Goal: Task Accomplishment & Management: Use online tool/utility

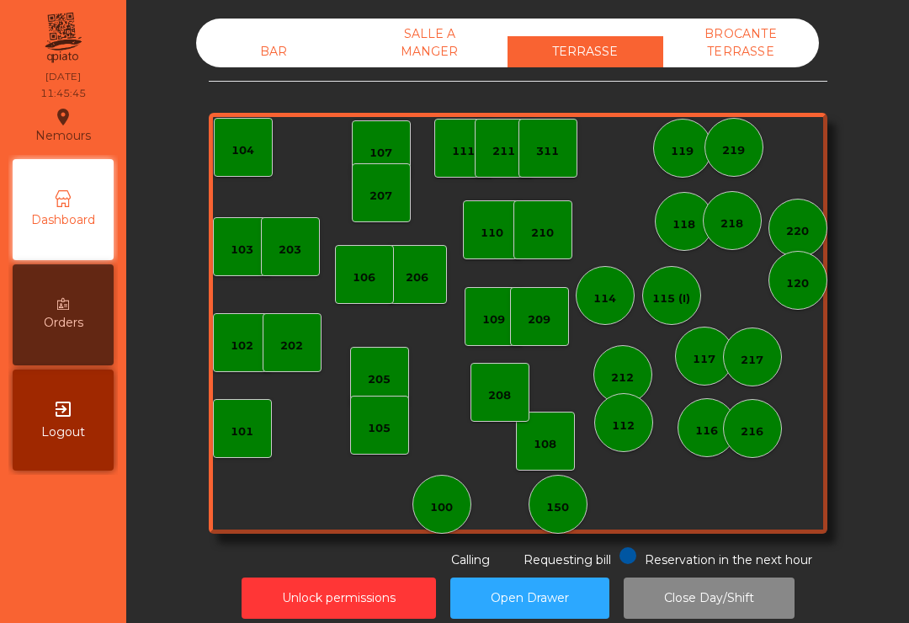
click at [243, 434] on div "101" at bounding box center [242, 431] width 23 height 17
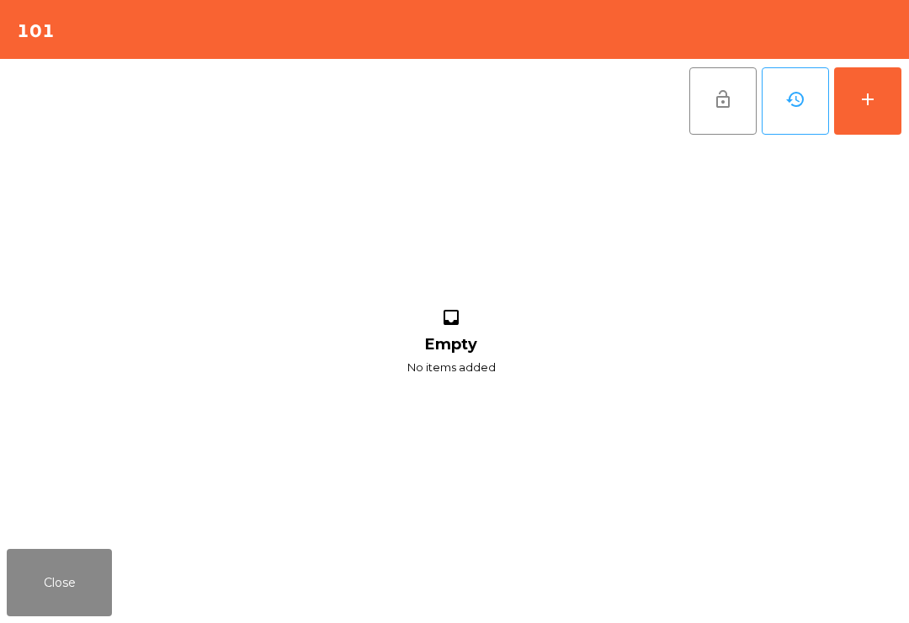
click at [889, 109] on button "add" at bounding box center [867, 100] width 67 height 67
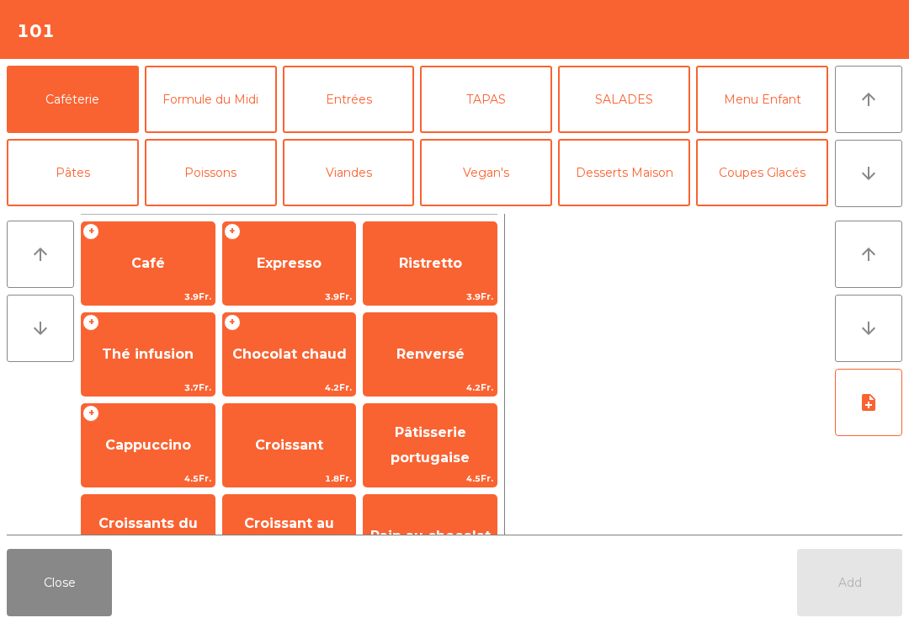
click at [156, 267] on span "Café" at bounding box center [148, 263] width 34 height 16
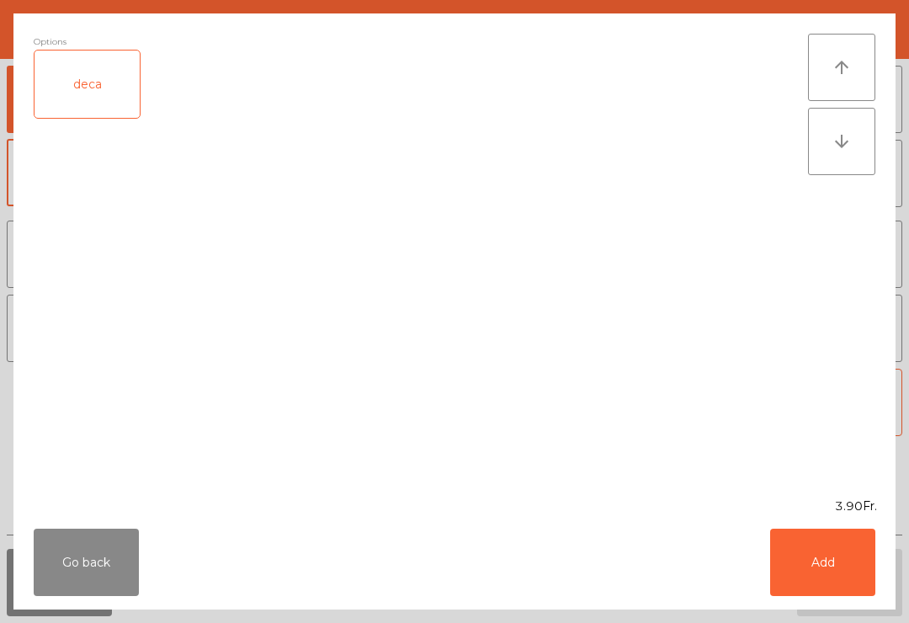
click at [843, 552] on button "Add" at bounding box center [822, 561] width 105 height 67
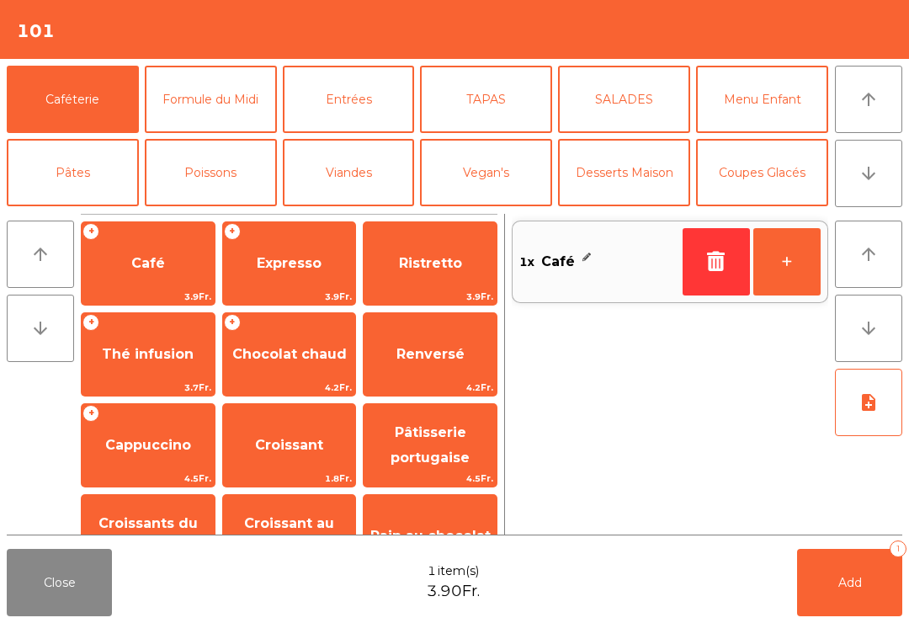
click at [790, 259] on button "+" at bounding box center [786, 261] width 67 height 67
click at [849, 590] on button "Add 2" at bounding box center [849, 582] width 105 height 67
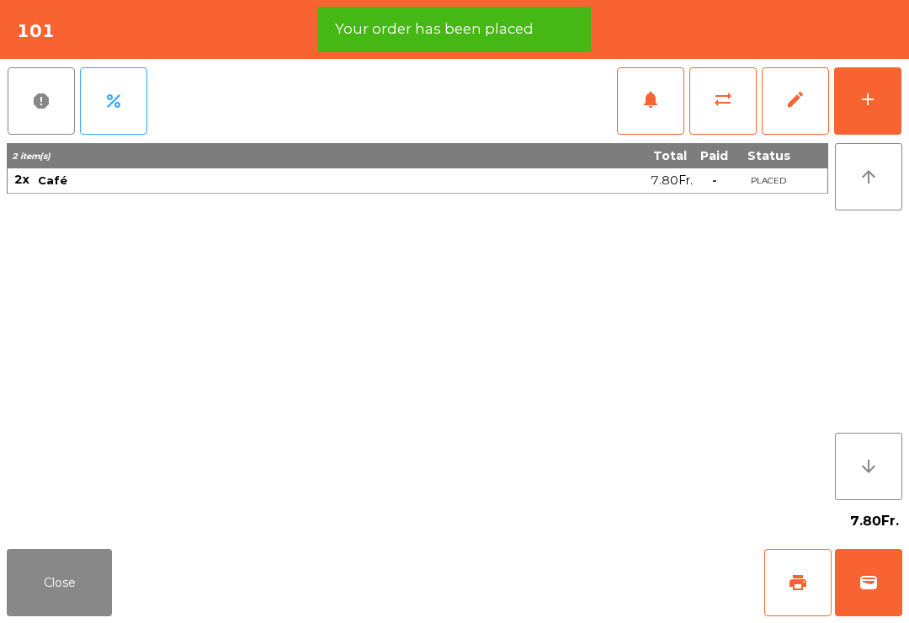
click at [811, 576] on button "print" at bounding box center [797, 582] width 67 height 67
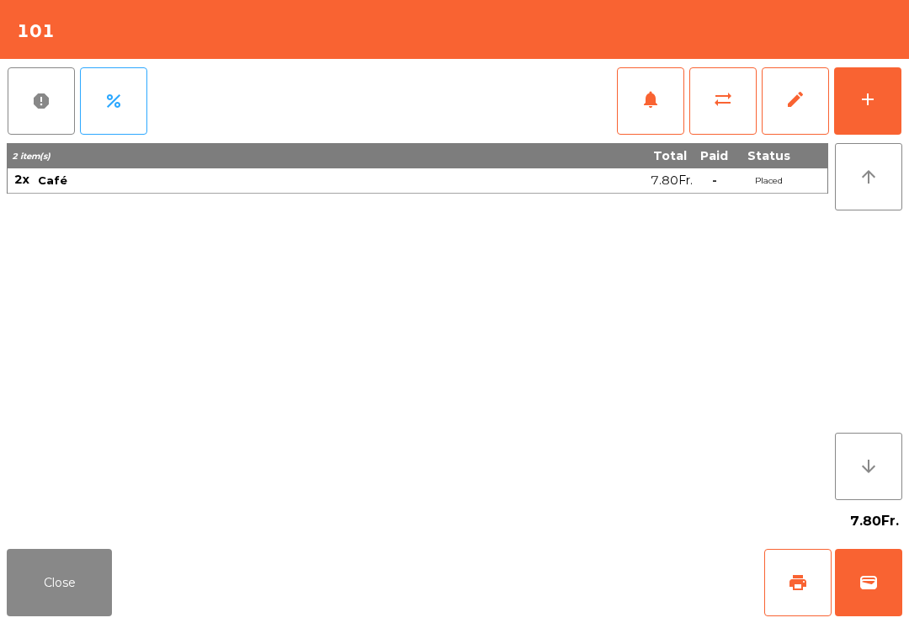
click at [875, 570] on button "wallet" at bounding box center [868, 582] width 67 height 67
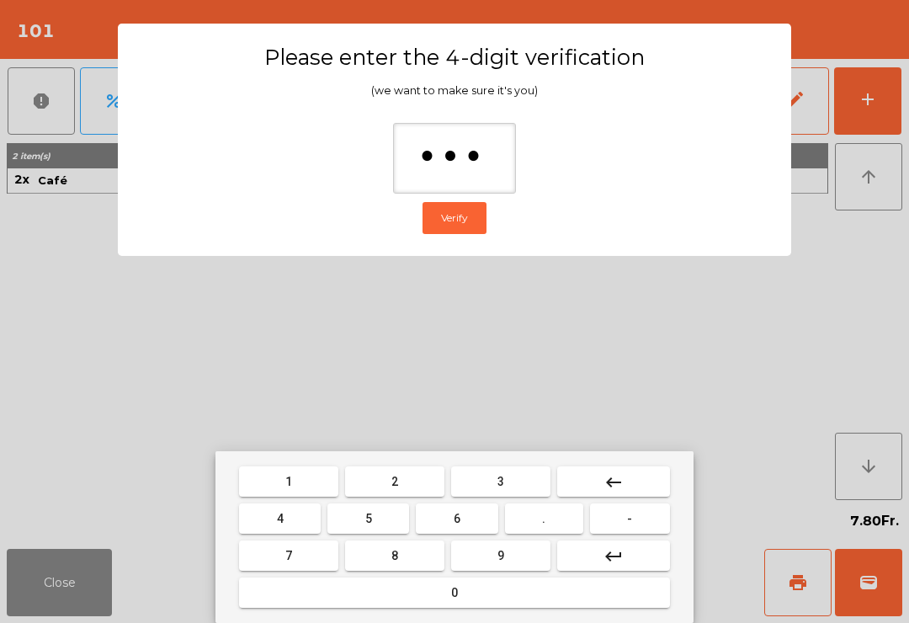
type input "****"
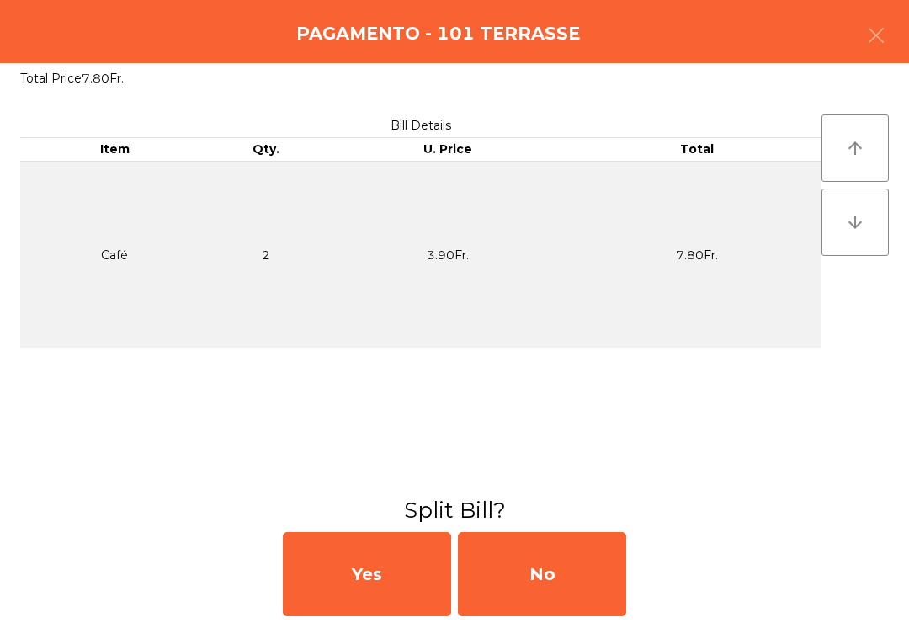
click at [540, 570] on div "No" at bounding box center [542, 574] width 168 height 84
click at [540, 574] on div "No" at bounding box center [542, 574] width 168 height 84
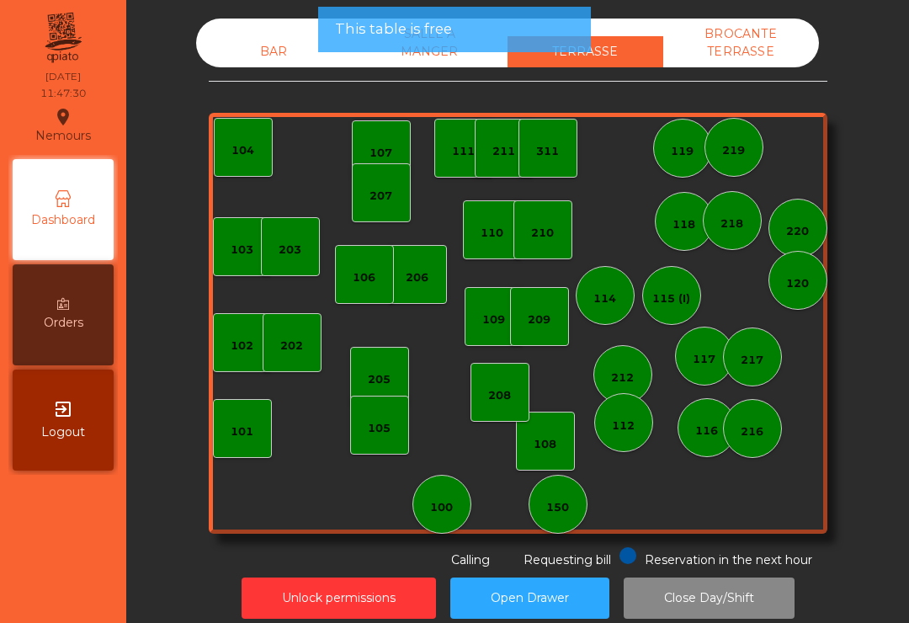
click at [565, 586] on button "Open Drawer" at bounding box center [529, 597] width 159 height 41
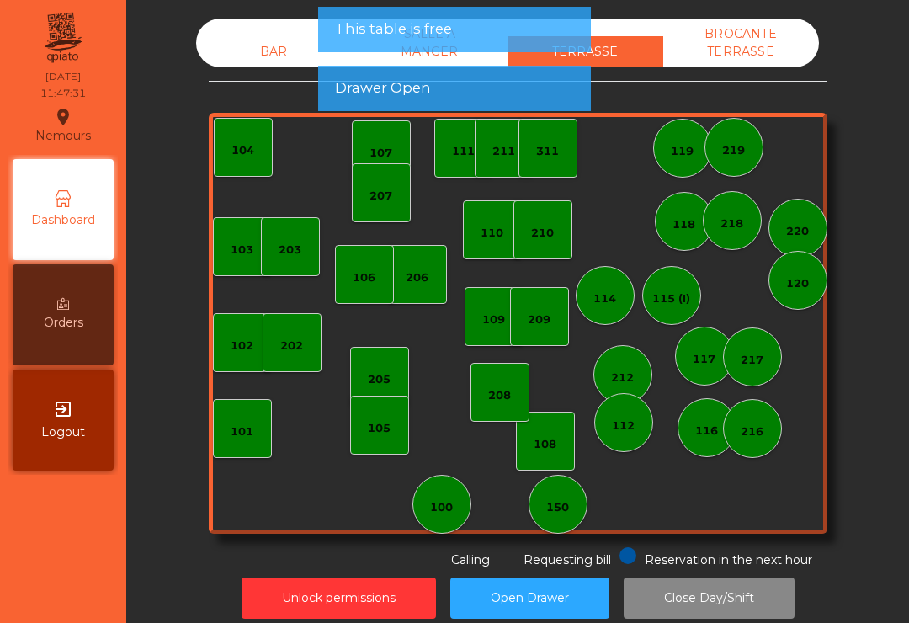
click at [369, 439] on div "105" at bounding box center [379, 424] width 59 height 59
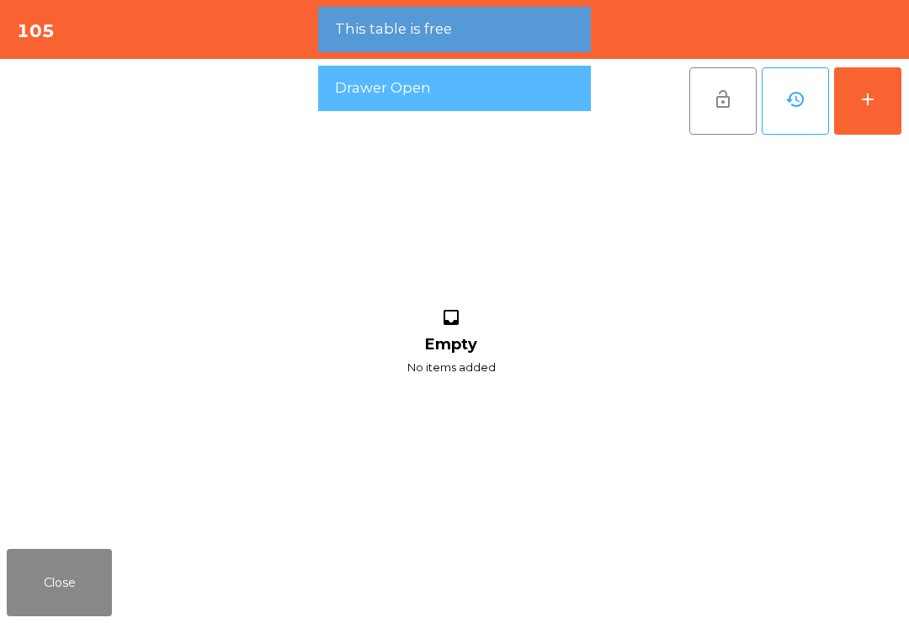
click at [862, 119] on button "add" at bounding box center [867, 100] width 67 height 67
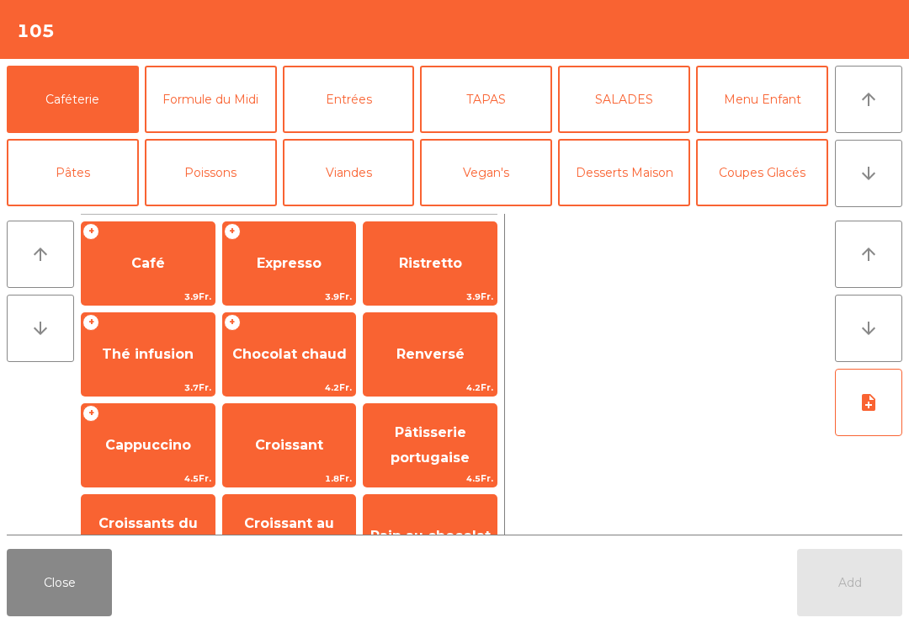
click at [857, 184] on button "arrow_downward" at bounding box center [868, 173] width 67 height 67
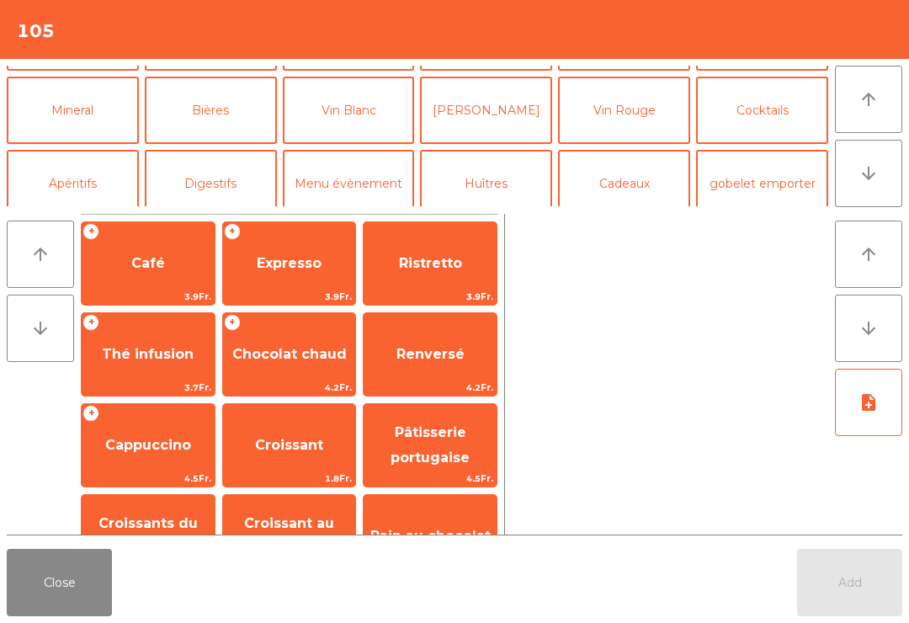
scroll to position [146, 0]
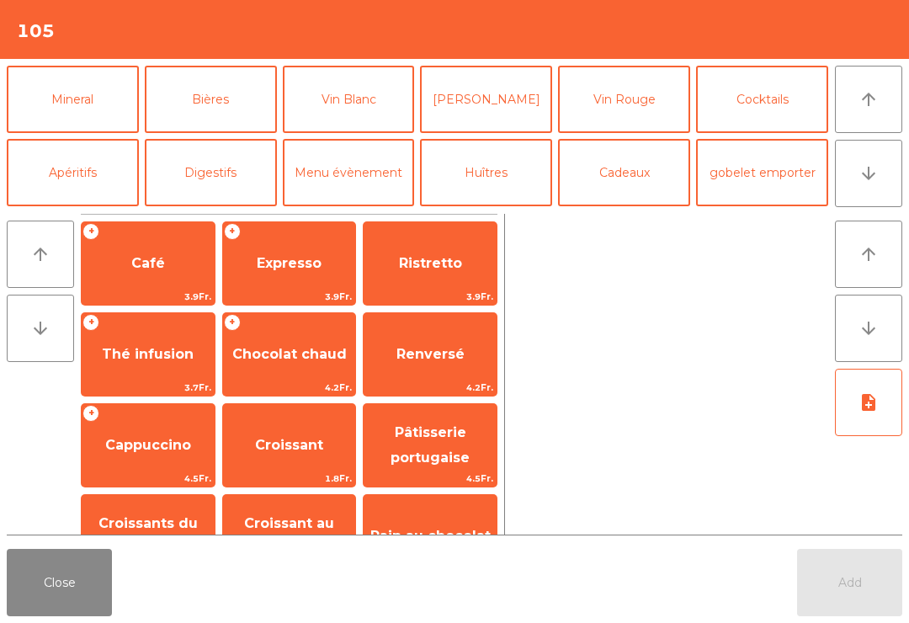
click at [102, 114] on button "Mineral" at bounding box center [73, 99] width 132 height 67
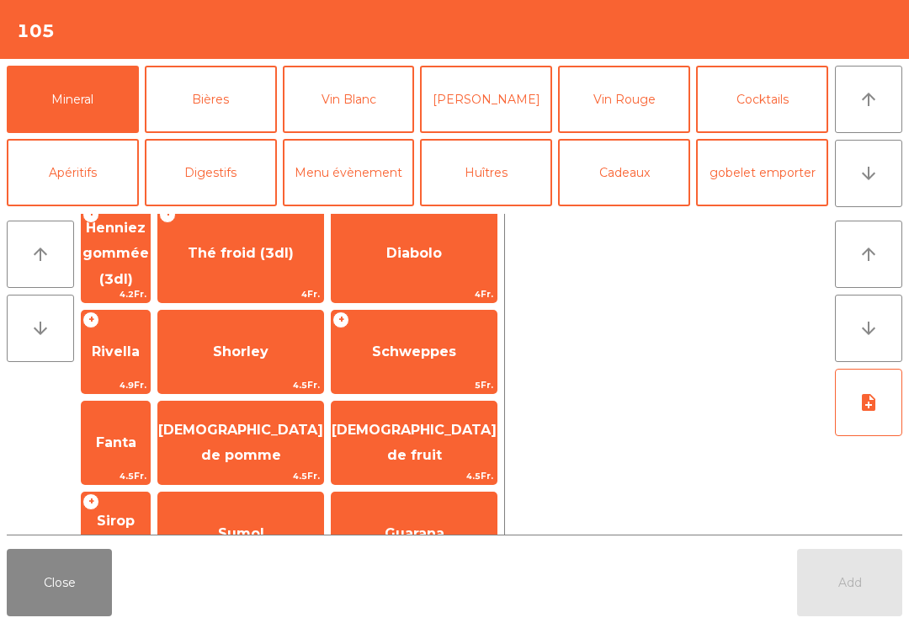
scroll to position [346, 0]
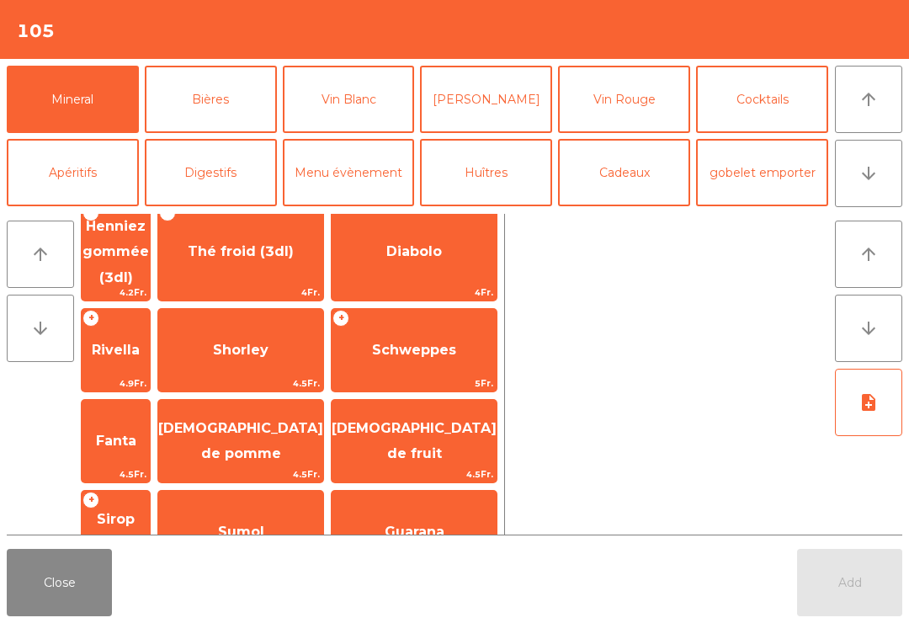
click at [440, 342] on span "Schweppes" at bounding box center [414, 350] width 84 height 16
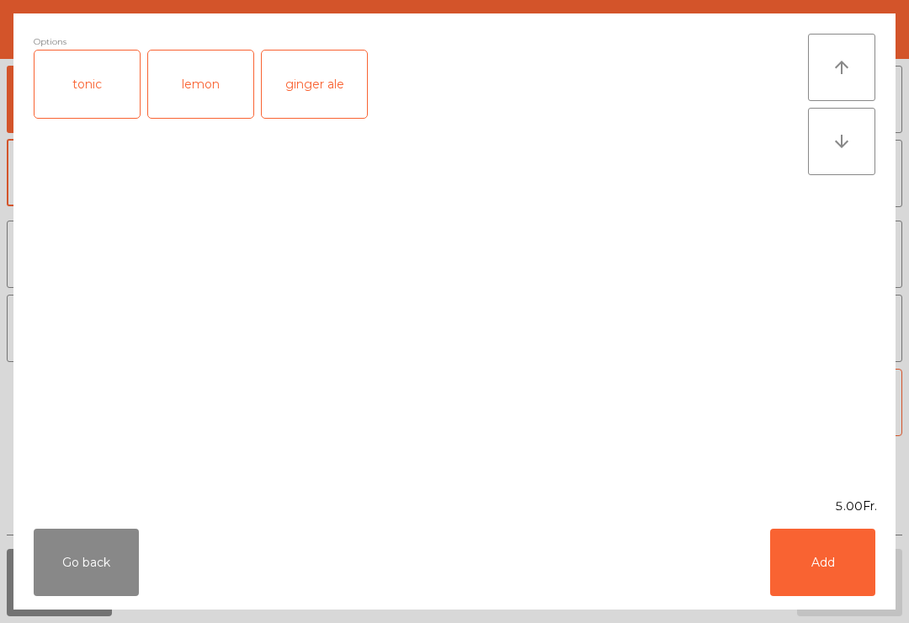
click at [820, 568] on button "Add" at bounding box center [822, 561] width 105 height 67
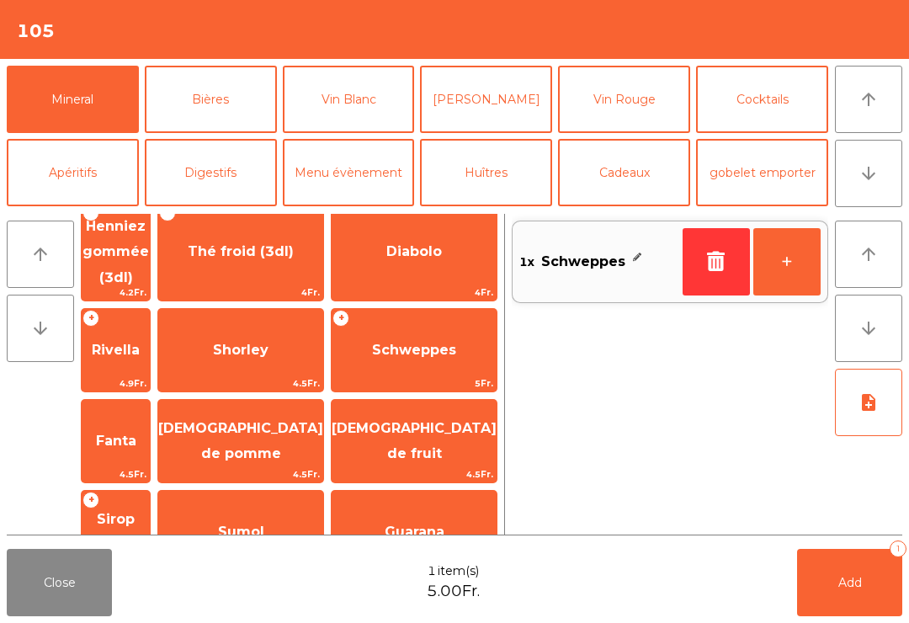
click at [232, 110] on button "Bières" at bounding box center [211, 99] width 132 height 67
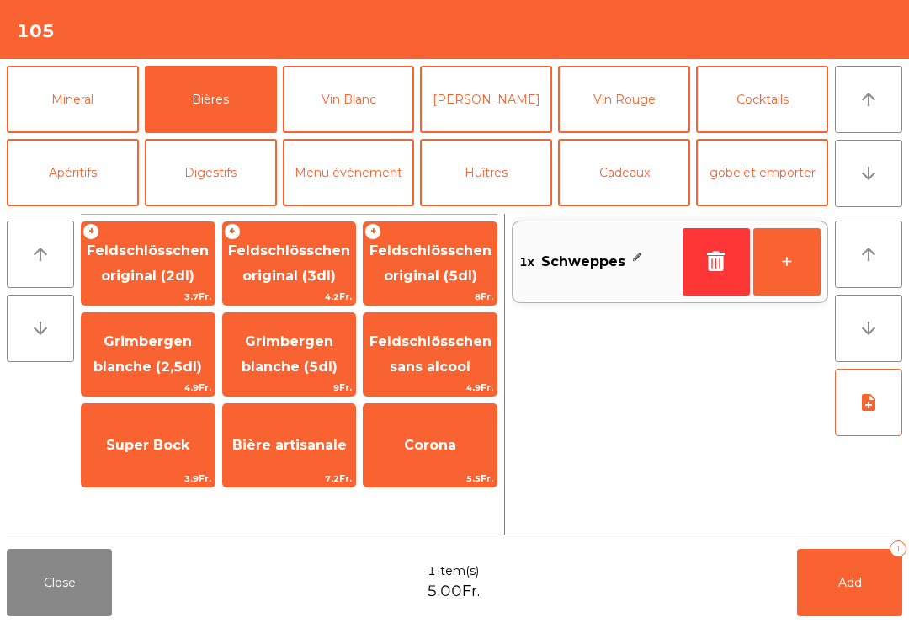
scroll to position [0, 0]
click at [162, 284] on span "Feldschlösschen original (2dl)" at bounding box center [148, 264] width 133 height 72
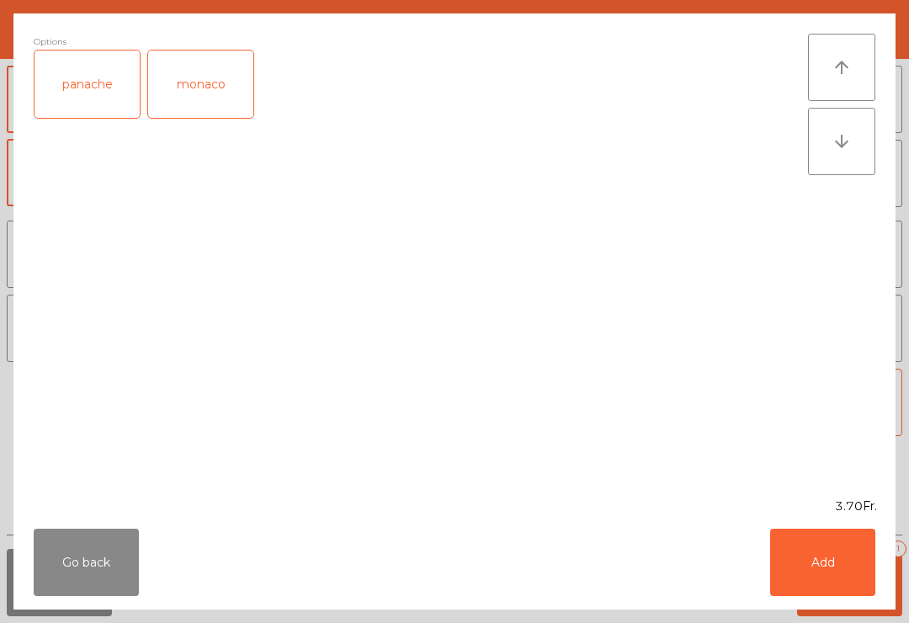
click at [823, 559] on button "Add" at bounding box center [822, 561] width 105 height 67
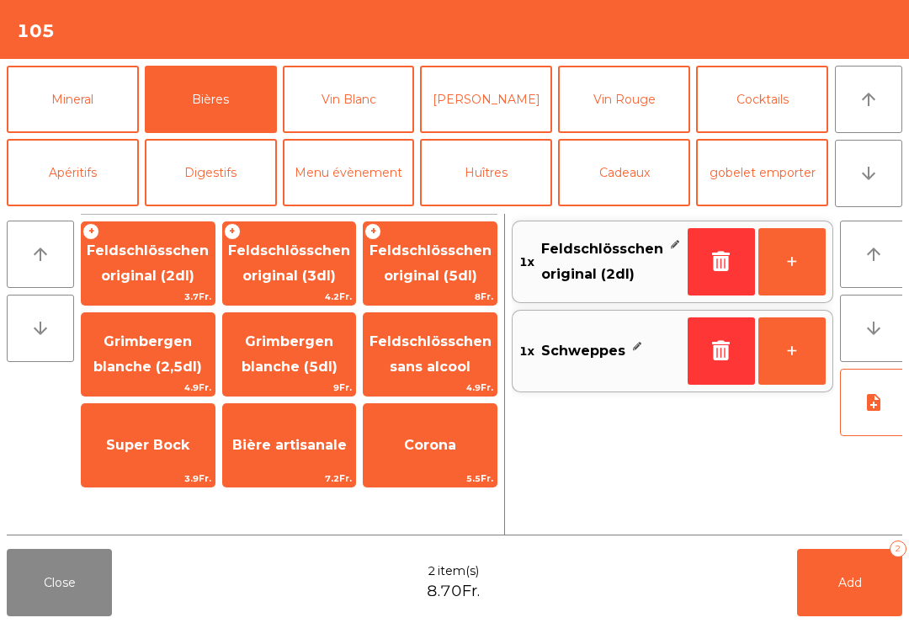
click at [871, 582] on button "Add 2" at bounding box center [849, 582] width 105 height 67
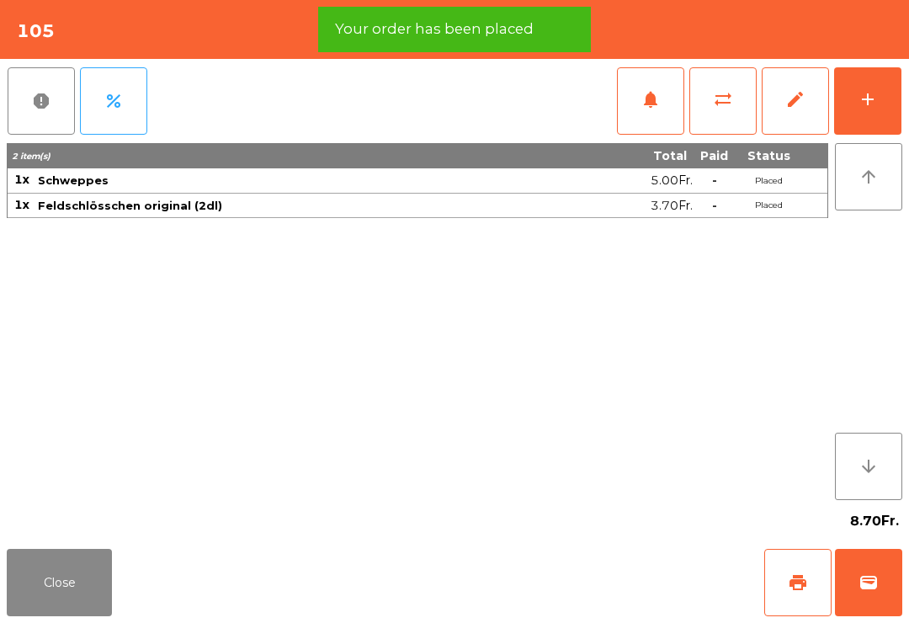
click at [782, 586] on button "print" at bounding box center [797, 582] width 67 height 67
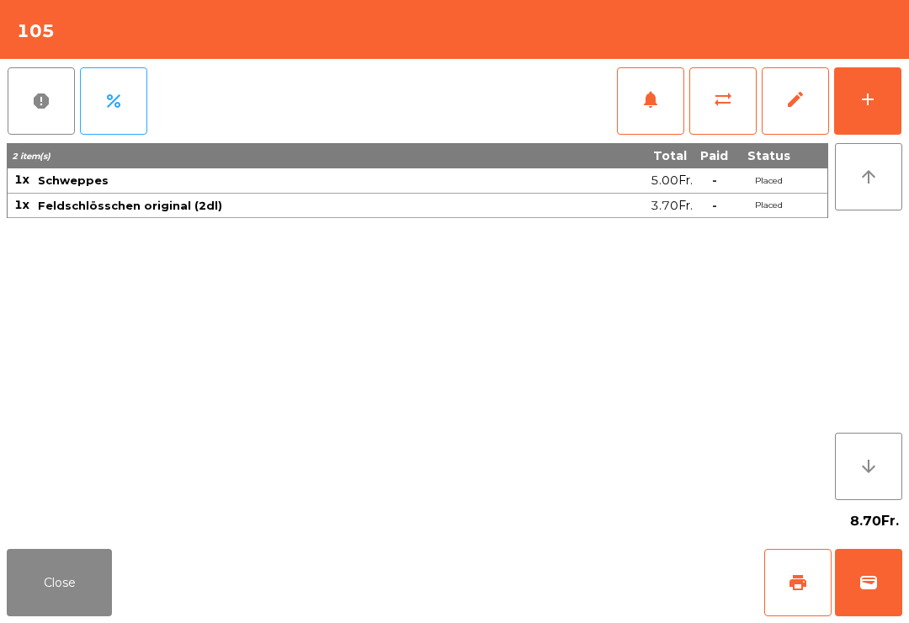
click at [897, 613] on button "wallet" at bounding box center [868, 582] width 67 height 67
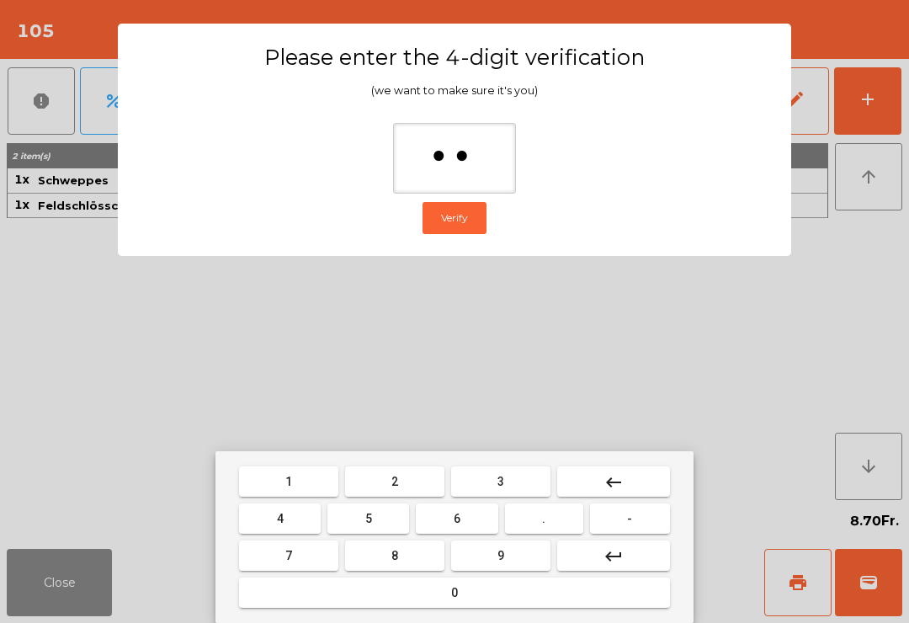
type input "***"
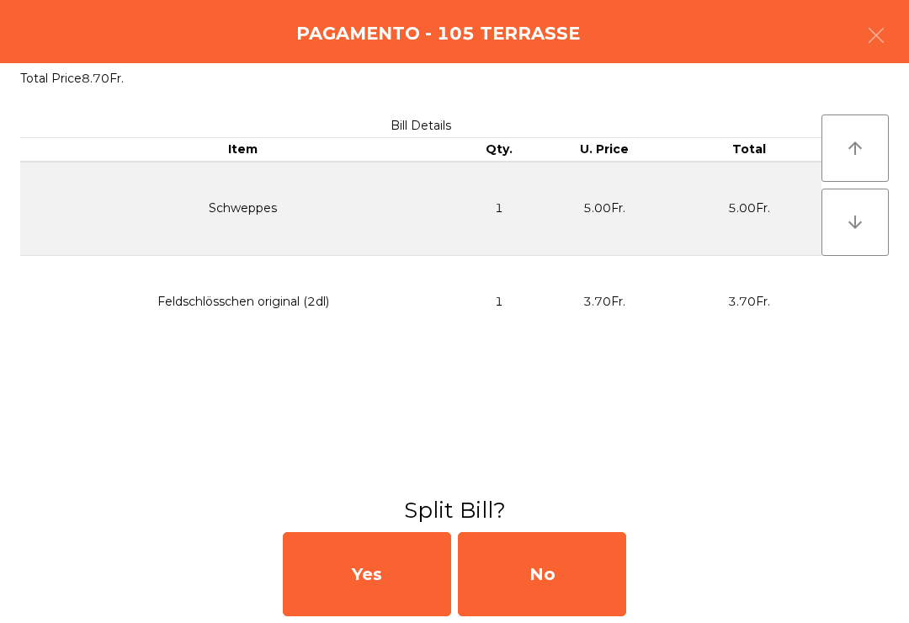
click at [560, 591] on div "No" at bounding box center [542, 574] width 168 height 84
click at [577, 581] on div "No" at bounding box center [542, 574] width 168 height 84
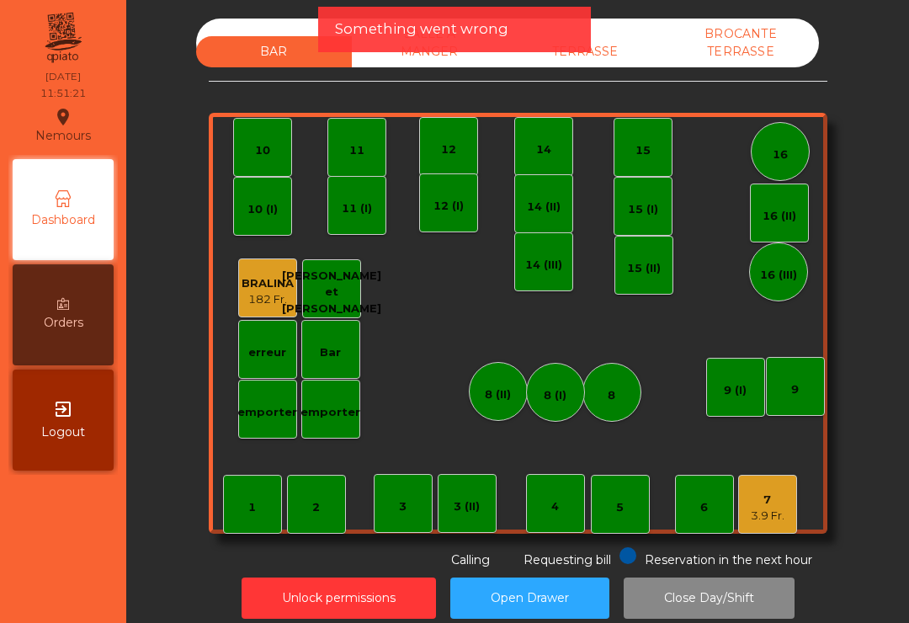
click at [775, 513] on div "3.9 Fr." at bounding box center [767, 515] width 34 height 17
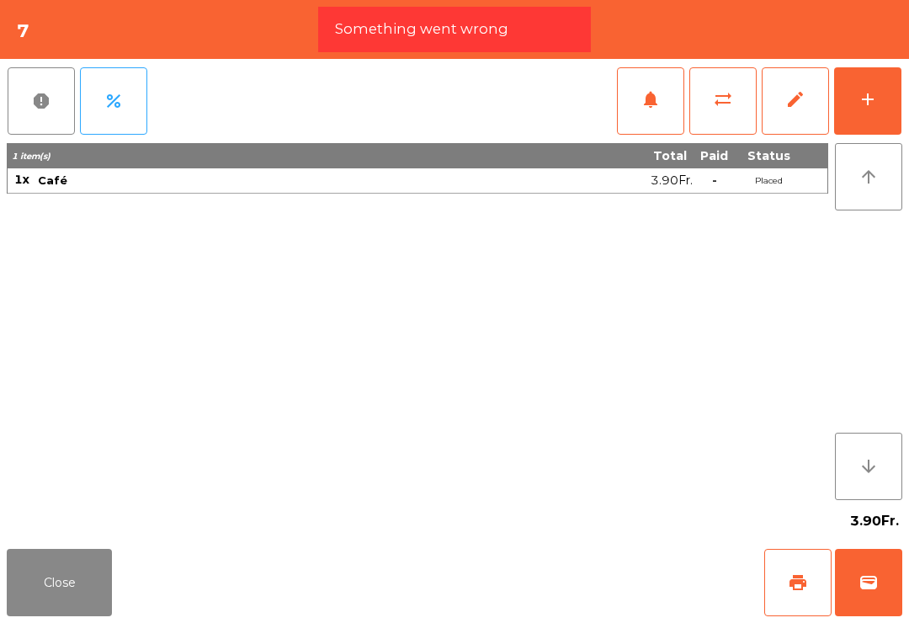
click at [872, 591] on span "wallet" at bounding box center [868, 582] width 20 height 20
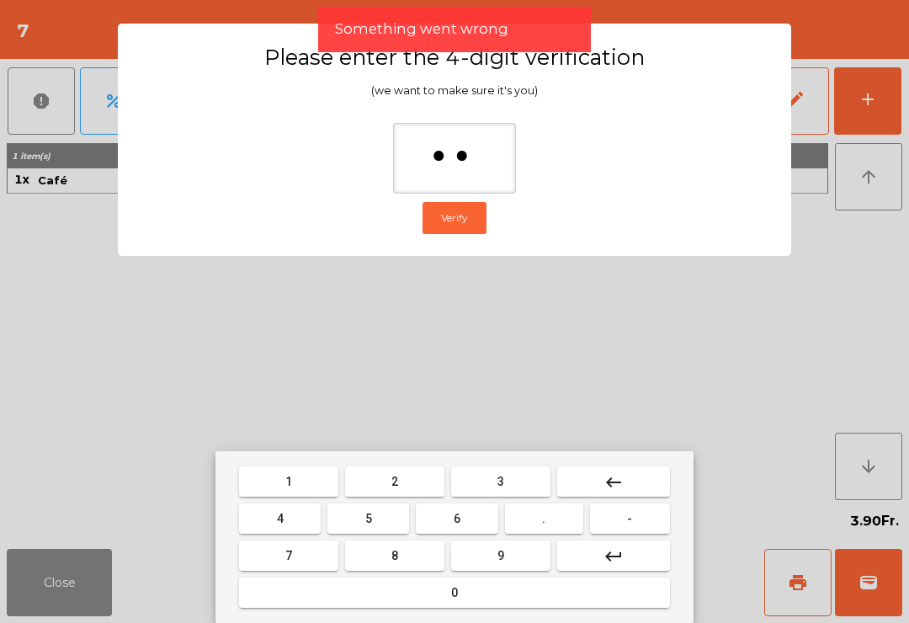
type input "***"
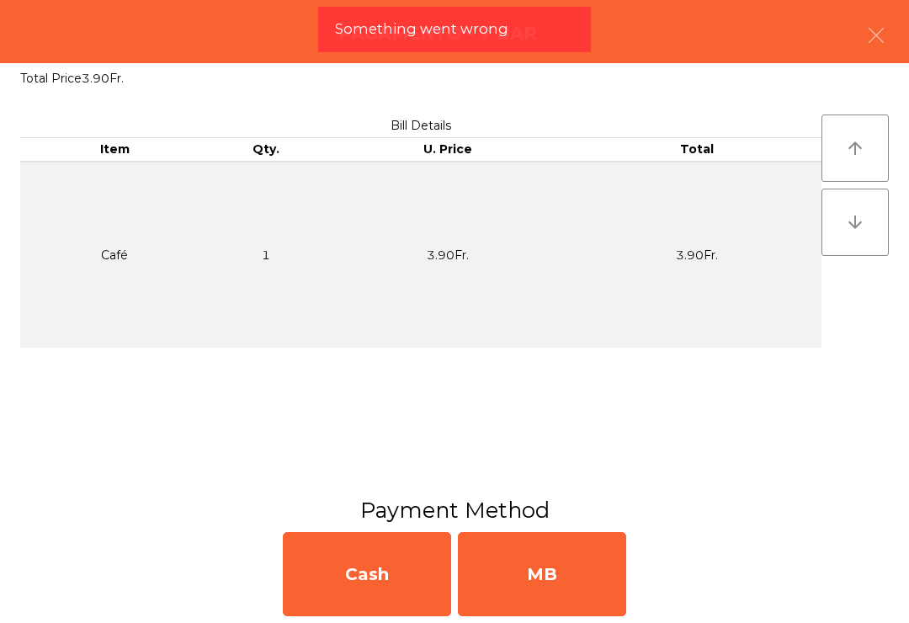
click at [565, 614] on div "MB" at bounding box center [542, 574] width 168 height 84
click at [590, 587] on div "No" at bounding box center [542, 574] width 168 height 84
click at [589, 587] on div "No" at bounding box center [542, 574] width 168 height 84
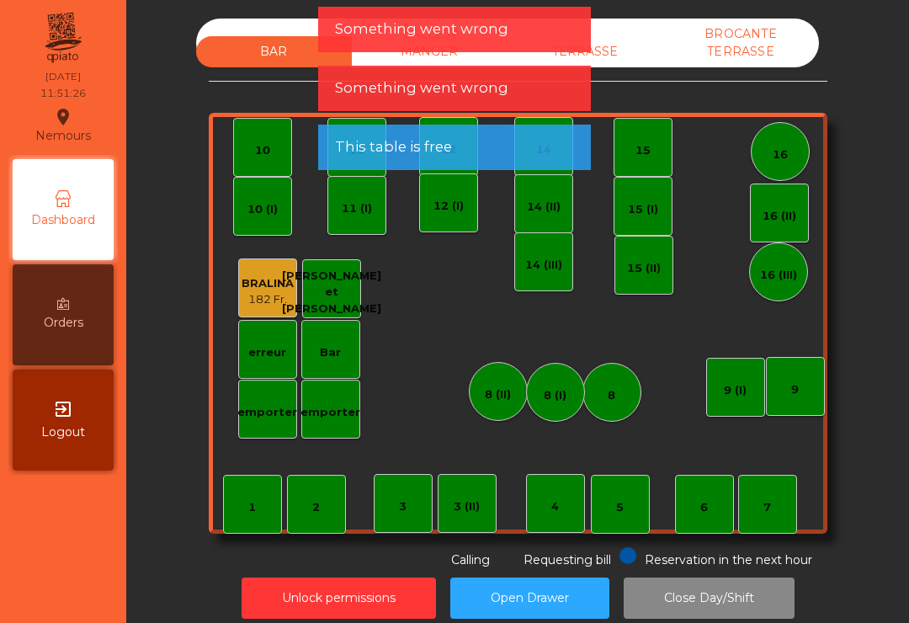
click at [608, 582] on button "Open Drawer" at bounding box center [529, 597] width 159 height 41
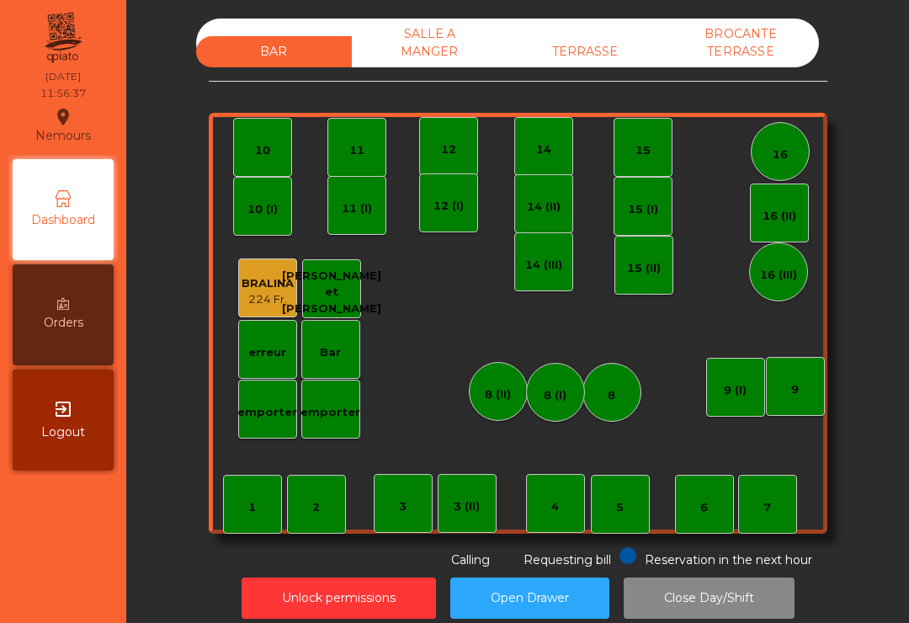
click at [549, 151] on div "14" at bounding box center [543, 149] width 15 height 17
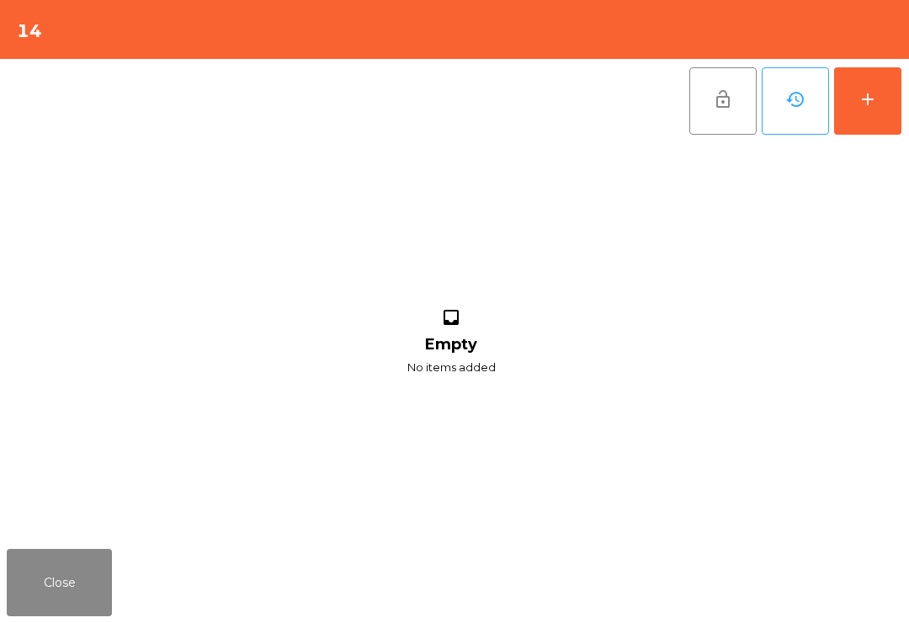
click at [870, 96] on div "add" at bounding box center [867, 99] width 20 height 20
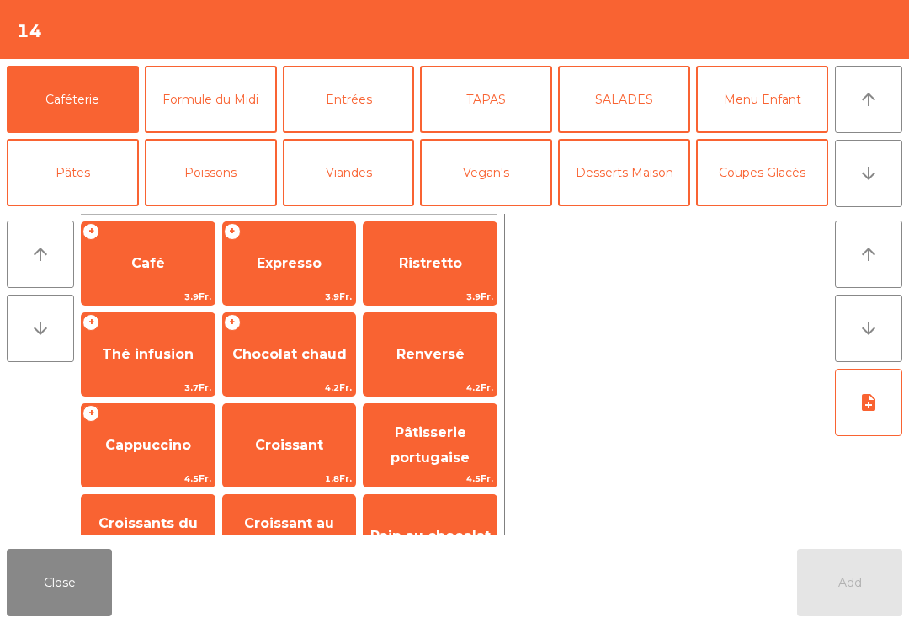
click at [831, 575] on div "Add" at bounding box center [849, 582] width 105 height 67
click at [137, 273] on span "Café" at bounding box center [148, 263] width 133 height 45
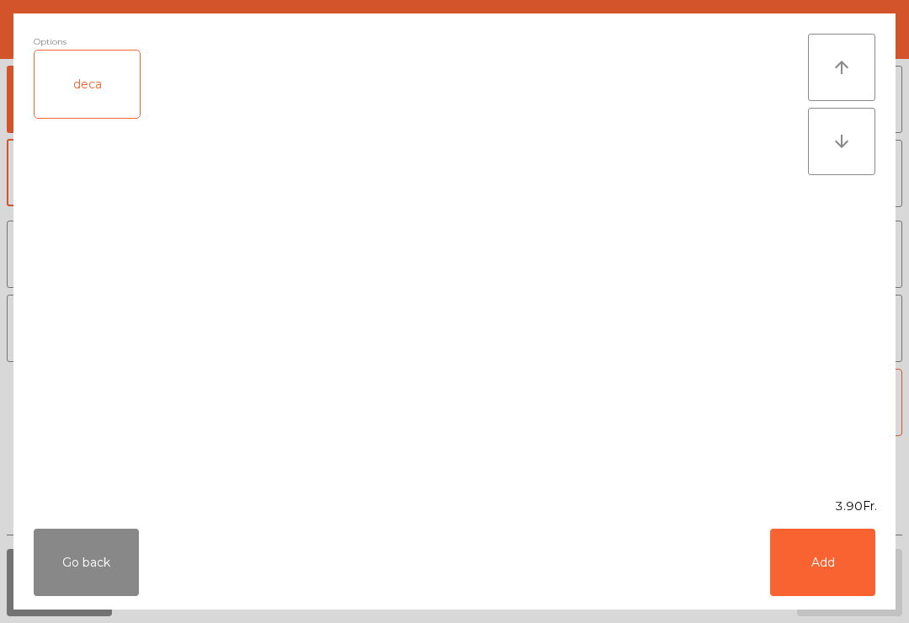
click at [805, 567] on button "Add" at bounding box center [822, 561] width 105 height 67
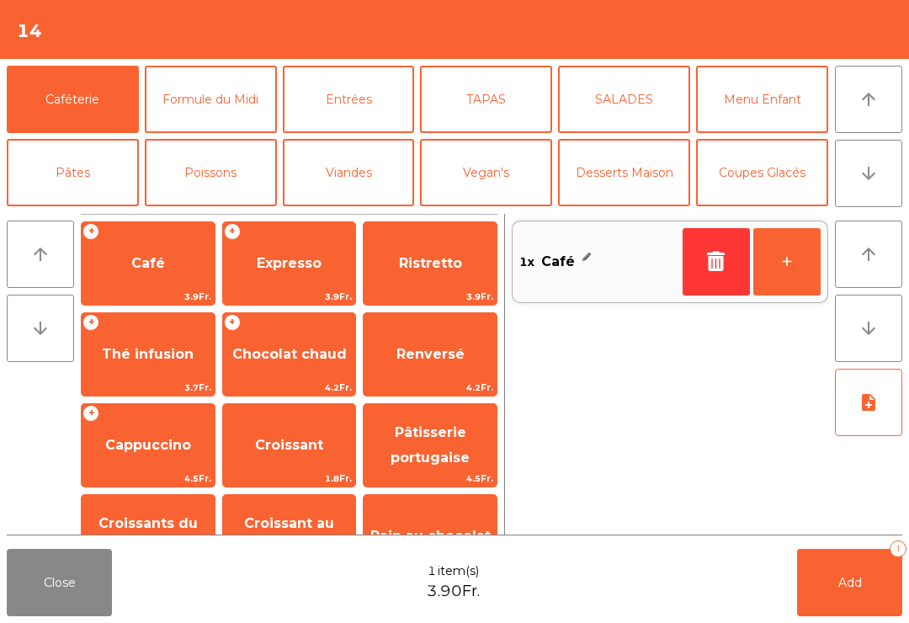
click at [167, 359] on span "Thé infusion" at bounding box center [148, 354] width 92 height 16
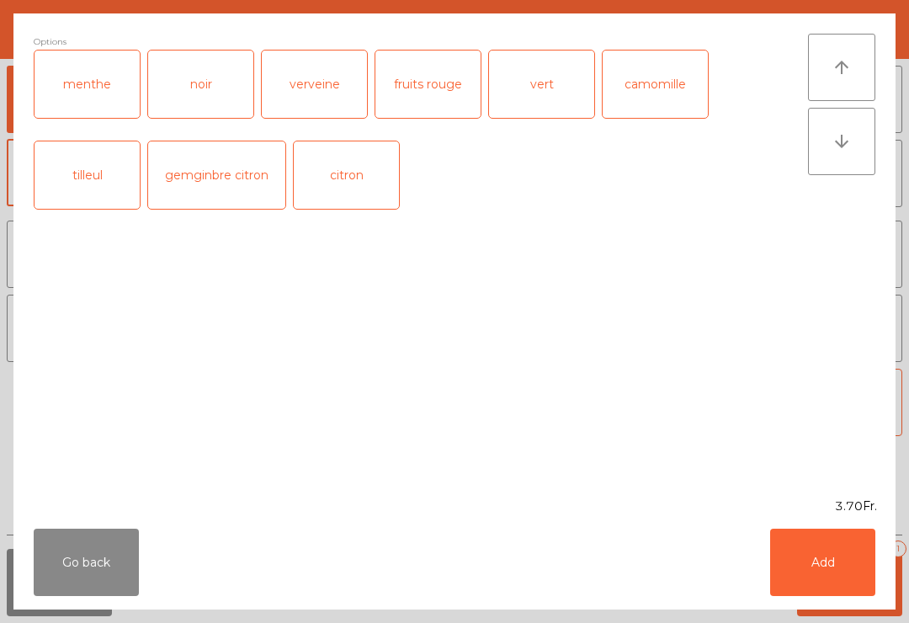
click at [845, 607] on div "Go back Add" at bounding box center [454, 562] width 882 height 94
click at [840, 570] on button "Add" at bounding box center [822, 561] width 105 height 67
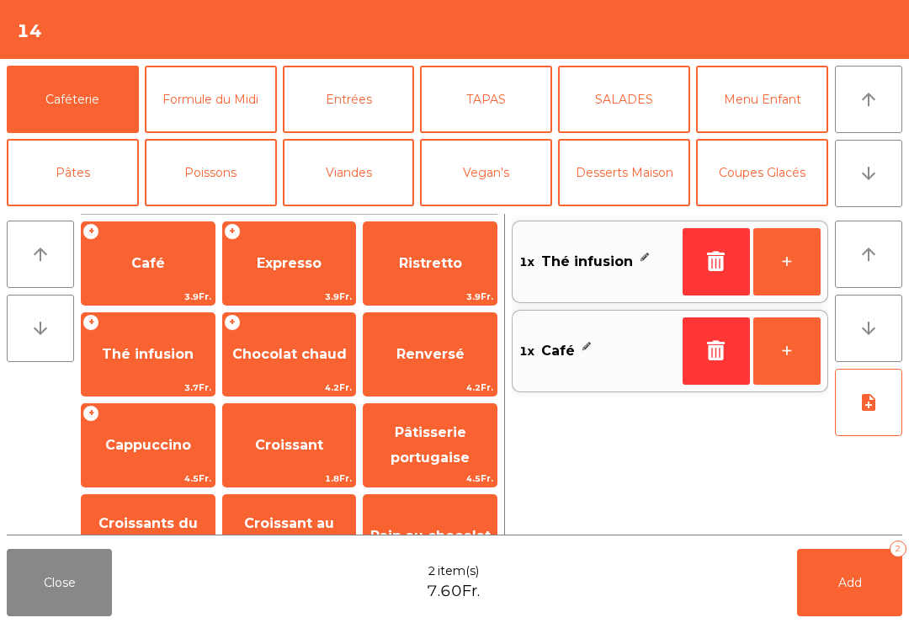
click at [897, 572] on button "Add 2" at bounding box center [849, 582] width 105 height 67
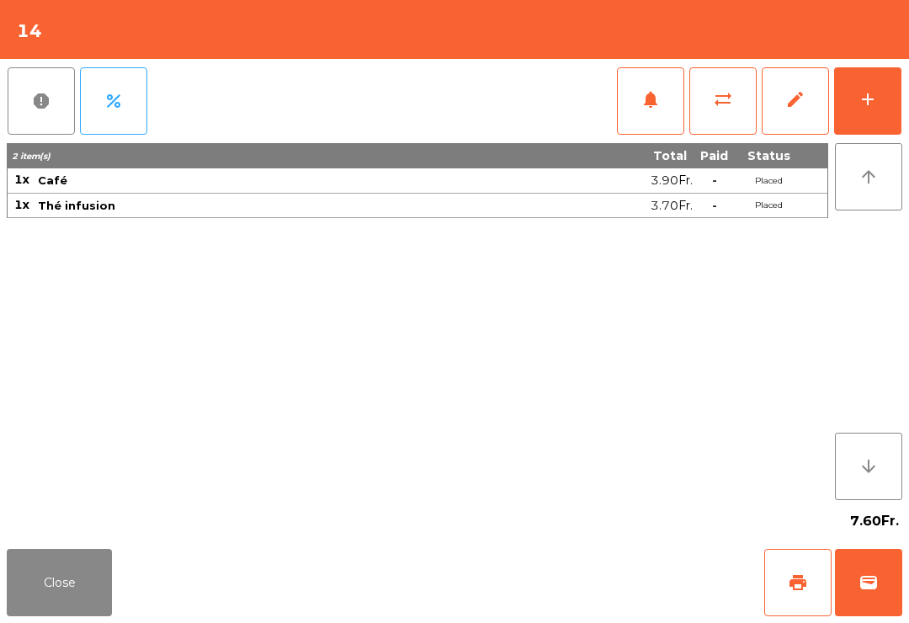
click at [109, 554] on button "Close" at bounding box center [59, 582] width 105 height 67
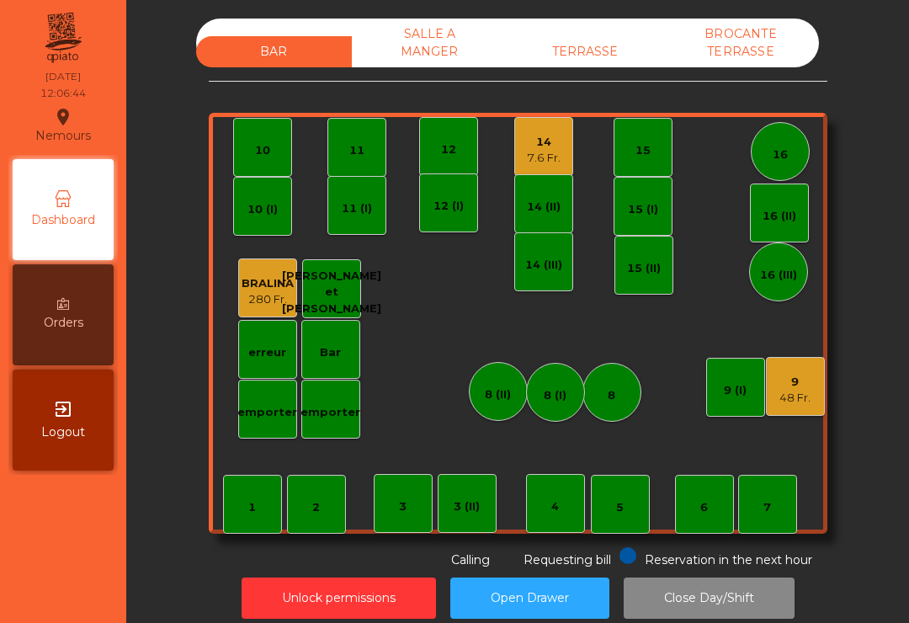
click at [565, 166] on div "14 7.6 Fr." at bounding box center [543, 146] width 59 height 59
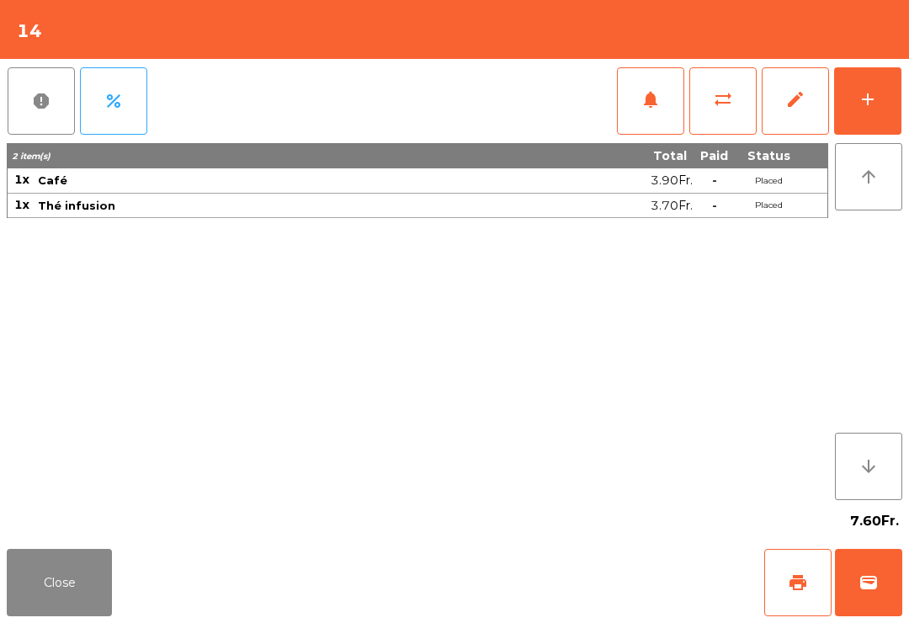
click at [878, 99] on button "add" at bounding box center [867, 100] width 67 height 67
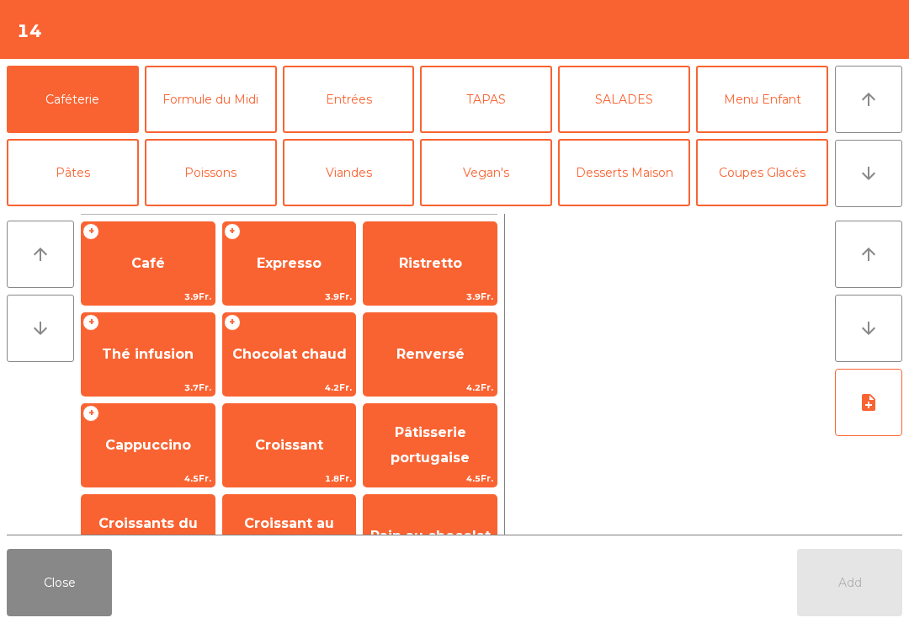
click at [208, 162] on button "Poissons" at bounding box center [211, 172] width 132 height 67
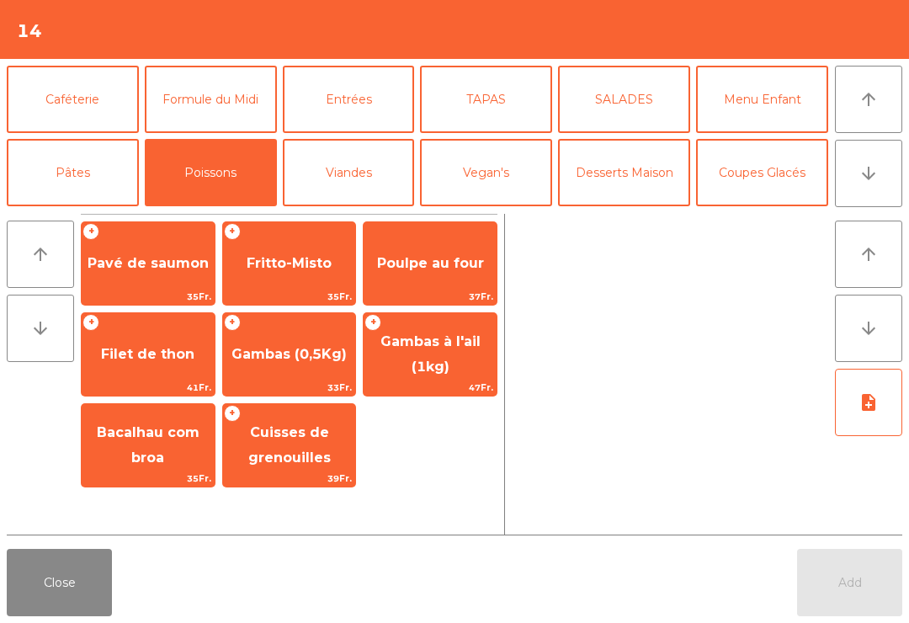
click at [87, 178] on button "Pâtes" at bounding box center [73, 172] width 132 height 67
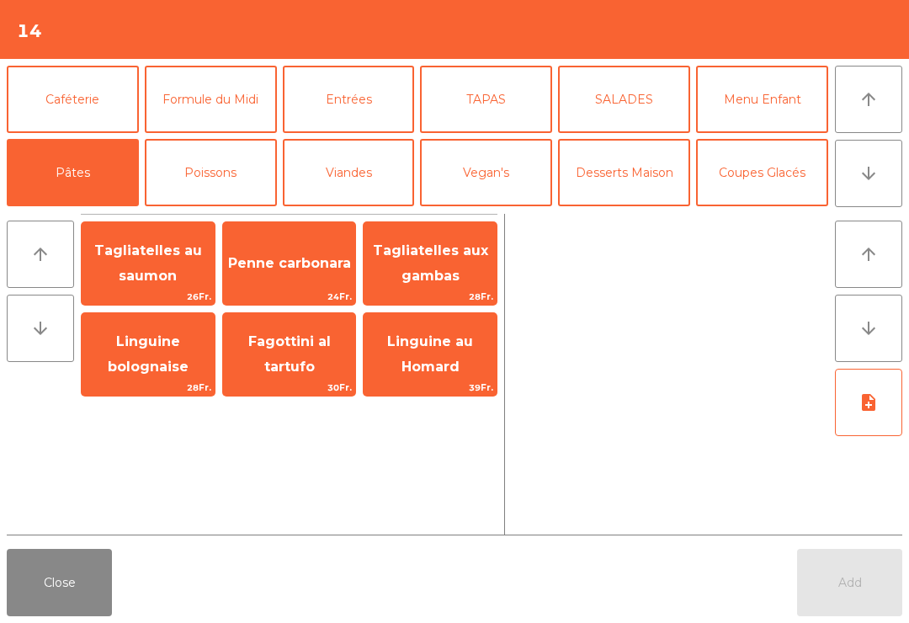
click at [310, 272] on span "Penne carbonara" at bounding box center [289, 263] width 133 height 45
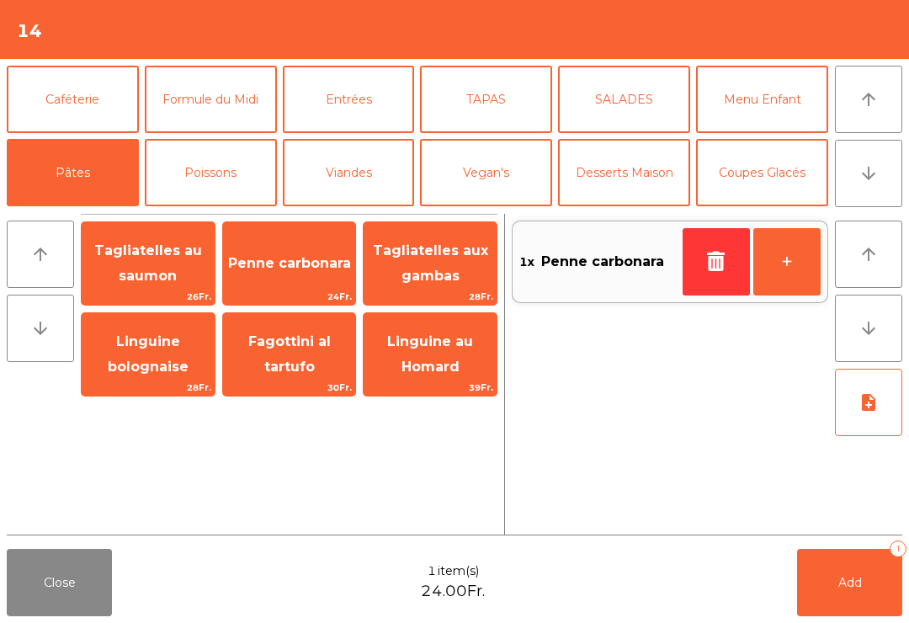
click at [237, 168] on button "Poissons" at bounding box center [211, 172] width 132 height 67
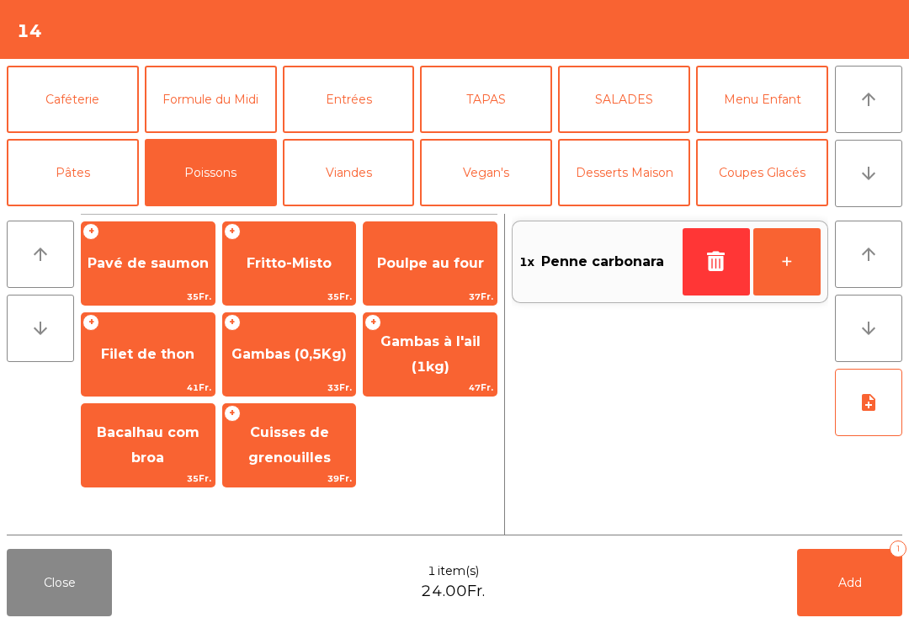
click at [332, 265] on span "Fritto-Misto" at bounding box center [289, 263] width 133 height 45
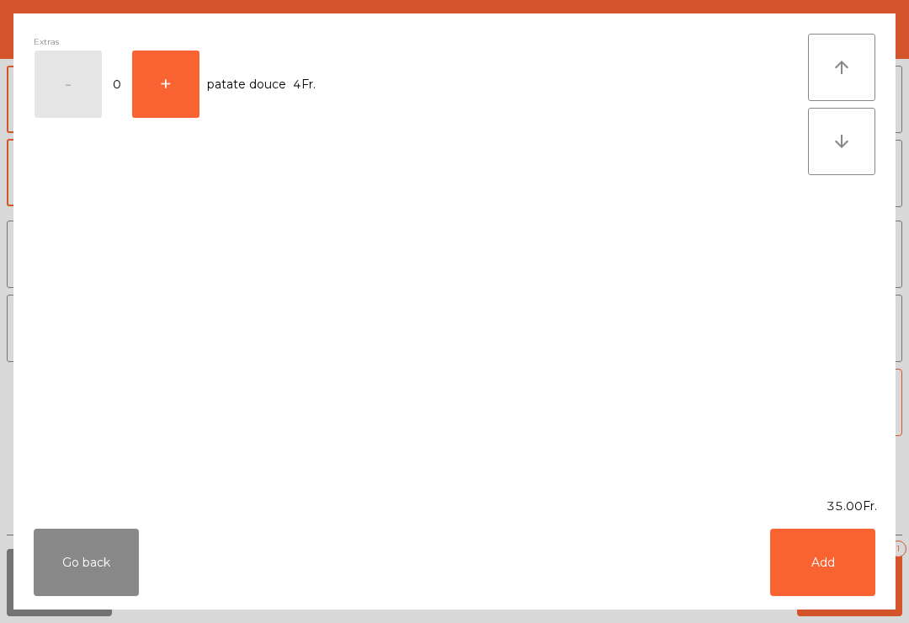
click at [814, 575] on button "Add" at bounding box center [822, 561] width 105 height 67
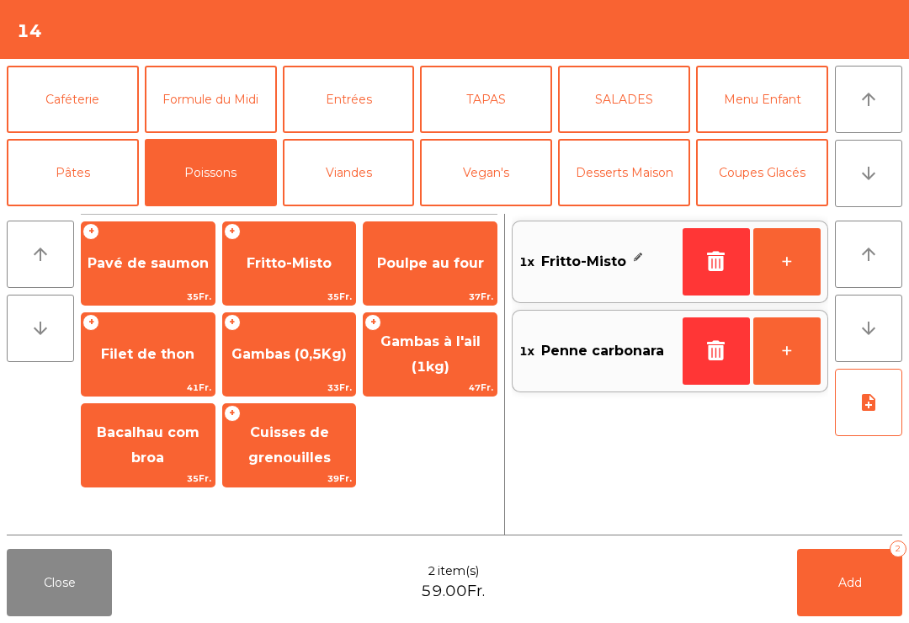
click at [98, 212] on button "Mineral" at bounding box center [73, 245] width 132 height 67
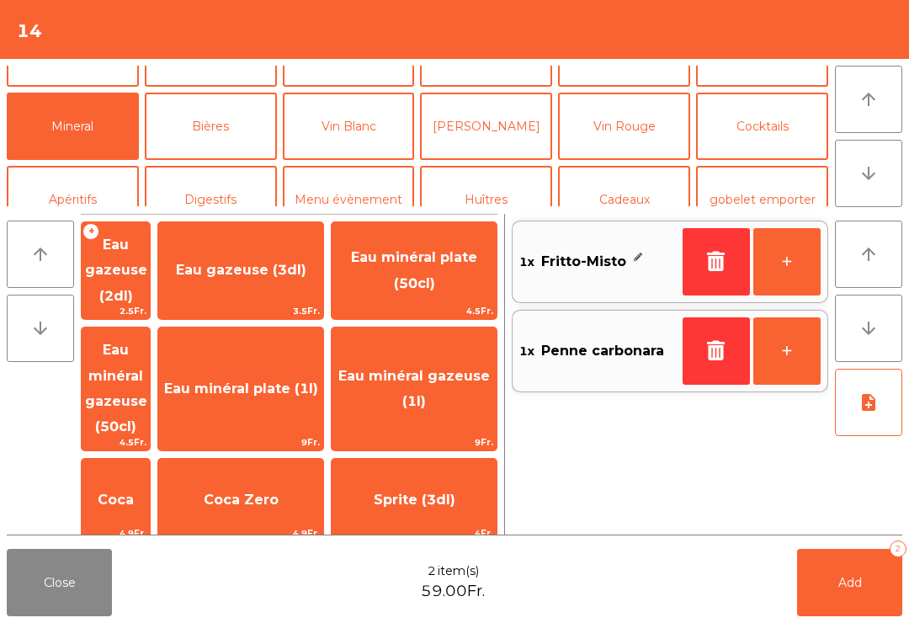
click at [469, 368] on span "Eau minéral gazeuse (1l)" at bounding box center [413, 388] width 151 height 41
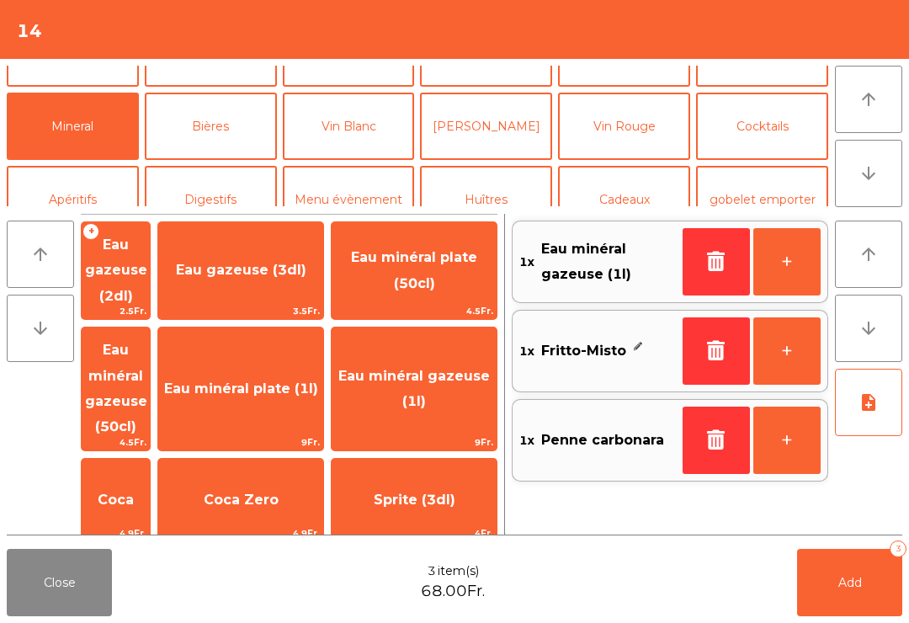
click at [858, 561] on button "Add 3" at bounding box center [849, 582] width 105 height 67
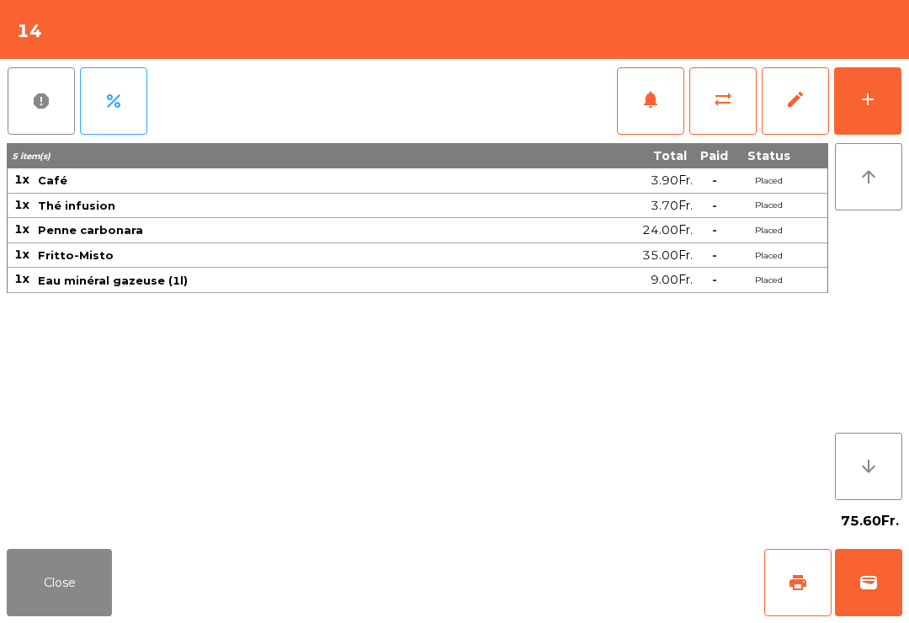
click at [78, 602] on button "Close" at bounding box center [59, 582] width 105 height 67
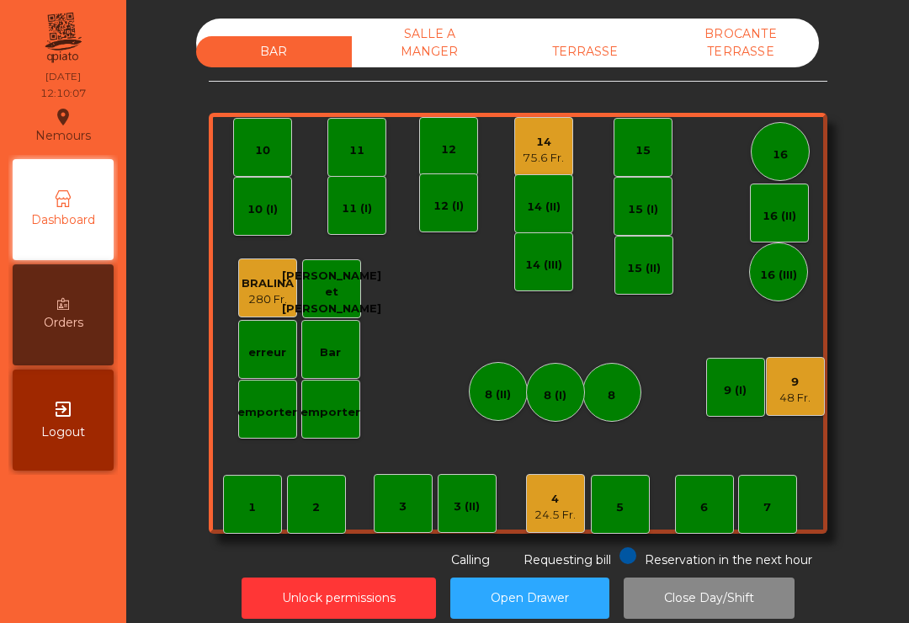
click at [781, 383] on div "9" at bounding box center [794, 382] width 31 height 17
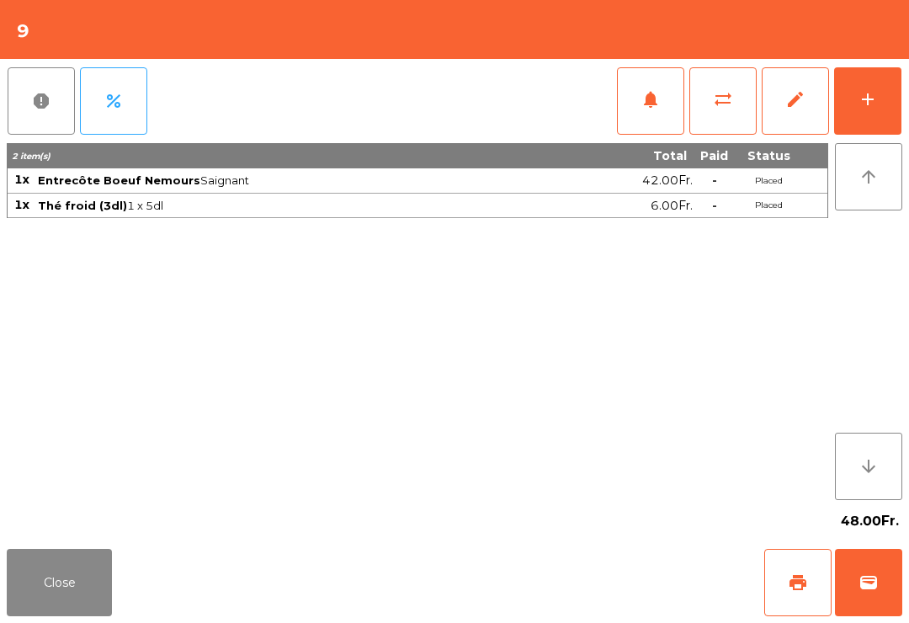
click at [617, 93] on button "notifications" at bounding box center [650, 100] width 67 height 67
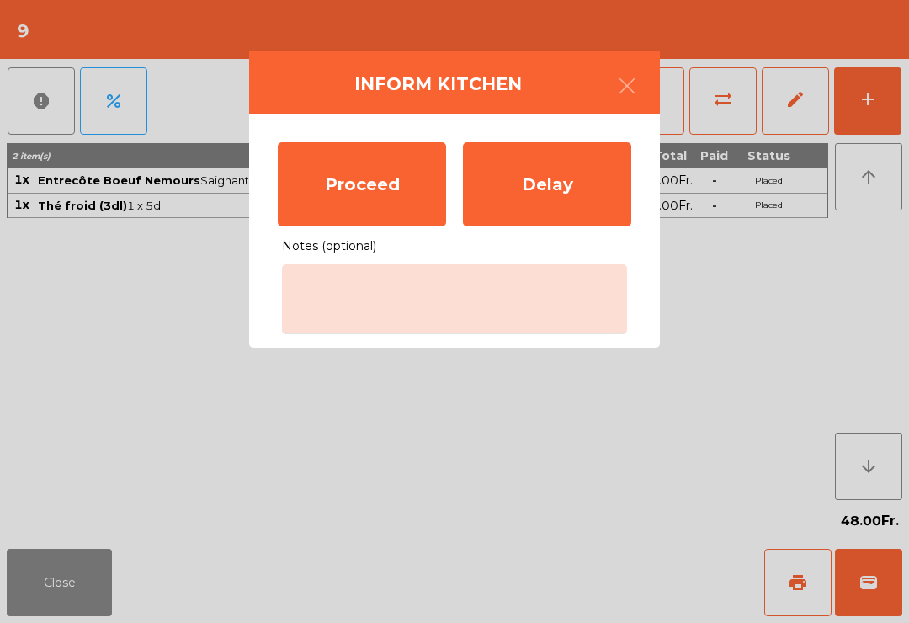
click at [356, 179] on div "Proceed" at bounding box center [362, 184] width 168 height 84
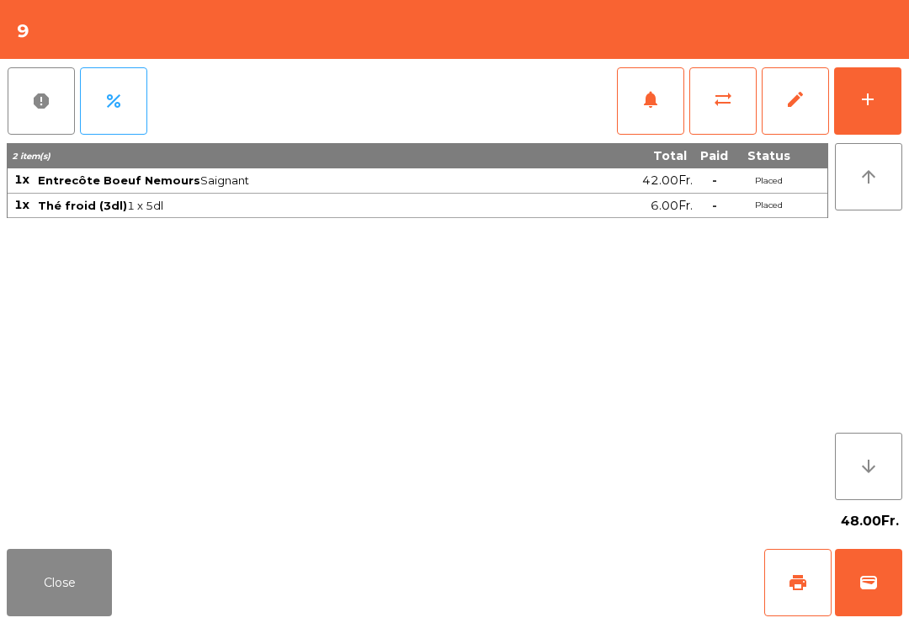
click at [83, 608] on button "Close" at bounding box center [59, 582] width 105 height 67
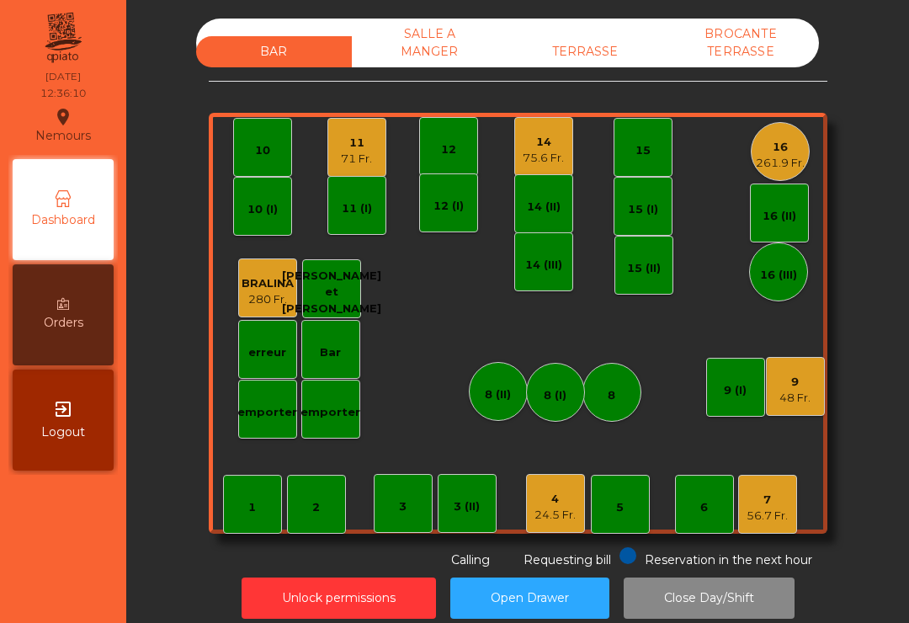
click at [775, 504] on div "7" at bounding box center [766, 499] width 41 height 17
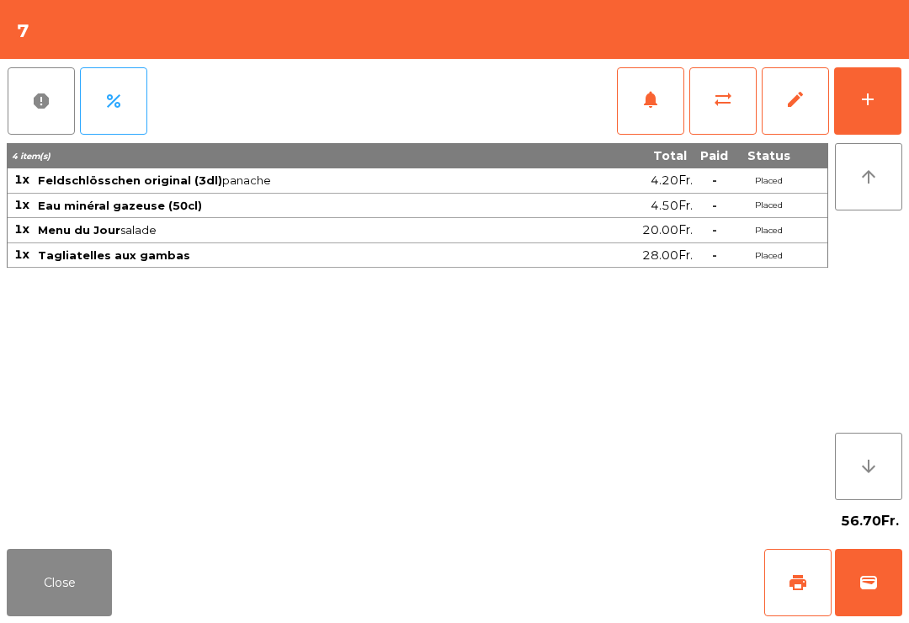
click at [639, 90] on button "notifications" at bounding box center [650, 100] width 67 height 67
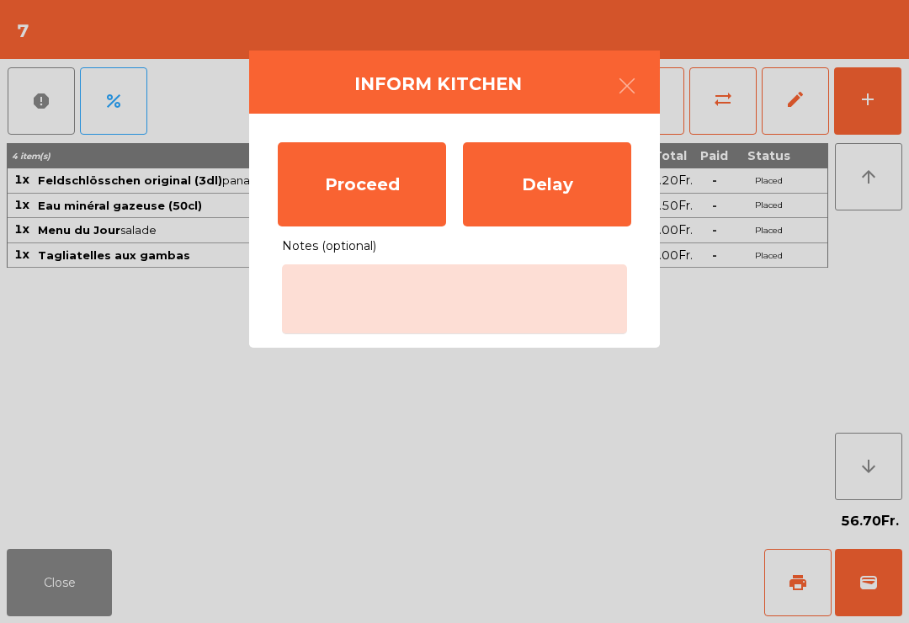
click at [405, 172] on div "Proceed" at bounding box center [362, 184] width 168 height 84
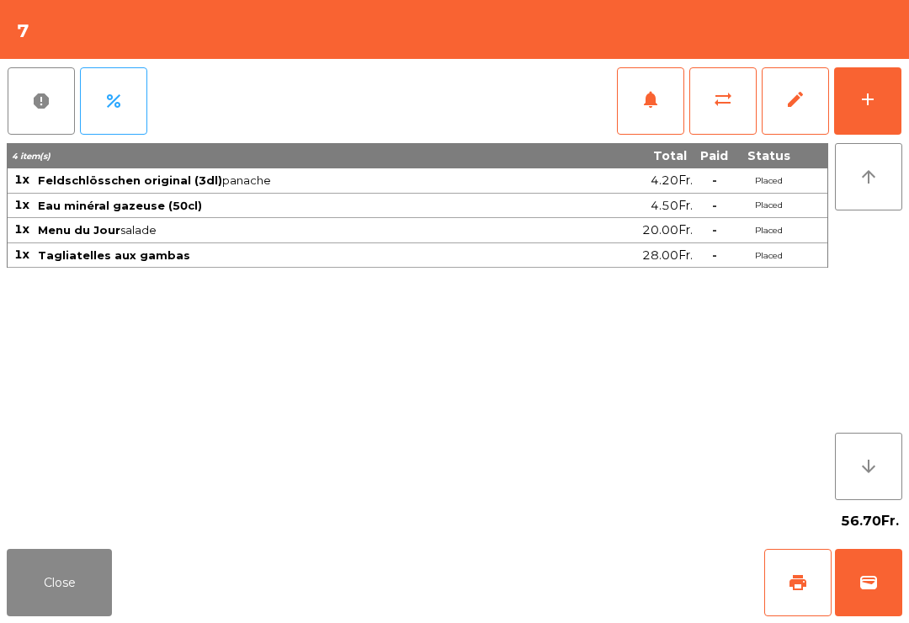
click at [8, 615] on button "Close" at bounding box center [59, 582] width 105 height 67
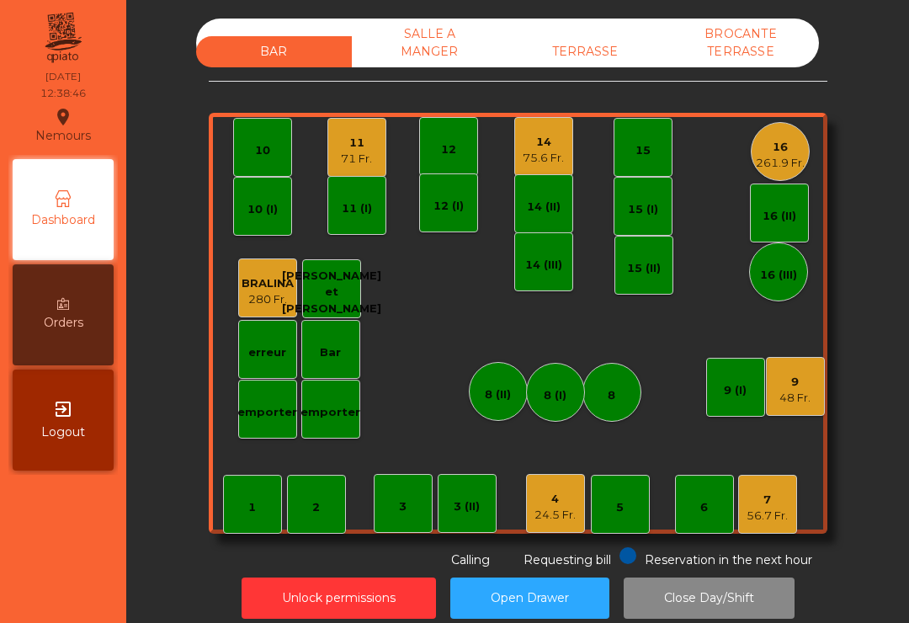
click at [541, 509] on div "24.5 Fr." at bounding box center [554, 515] width 41 height 17
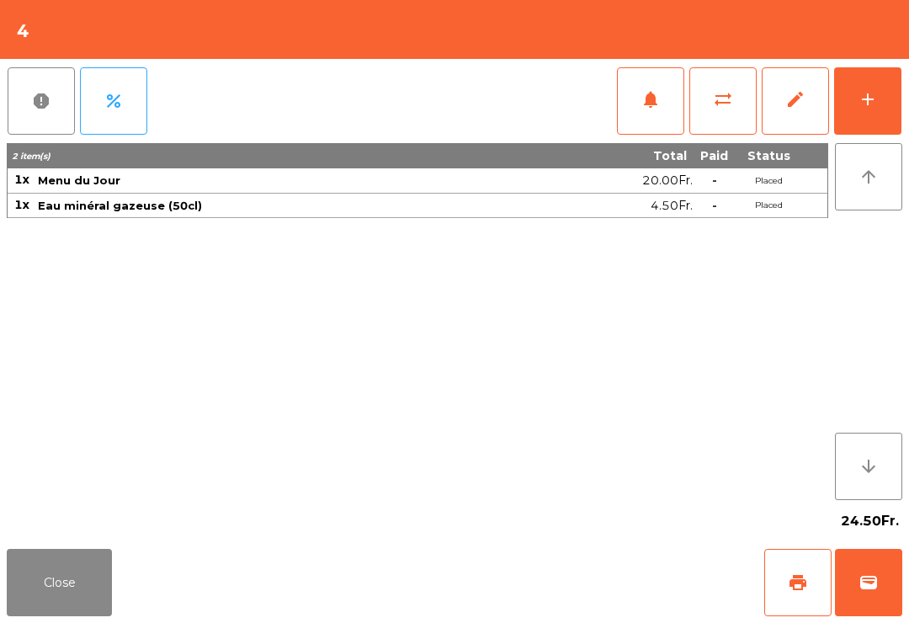
click at [894, 109] on button "add" at bounding box center [867, 100] width 67 height 67
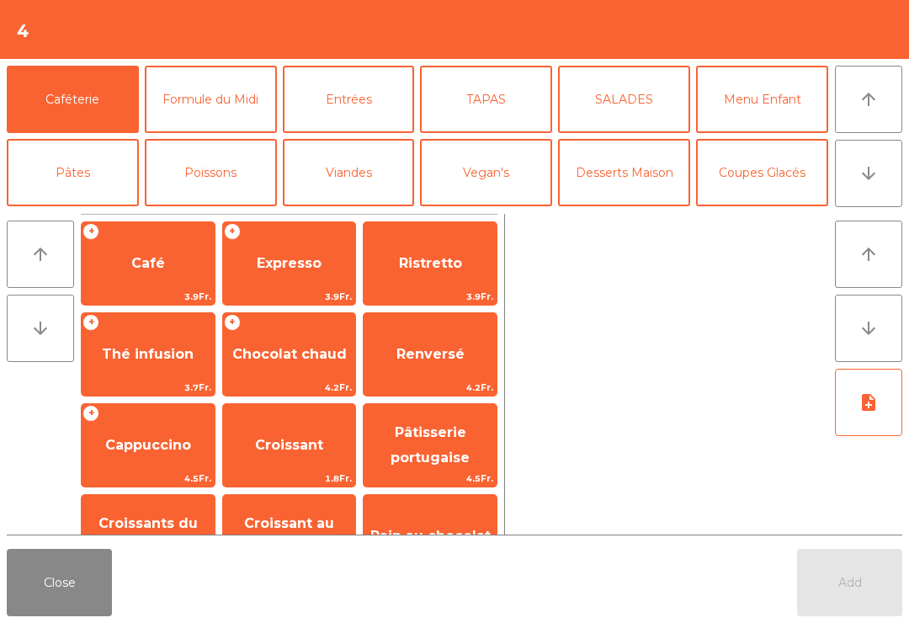
click at [139, 264] on span "Café" at bounding box center [148, 263] width 34 height 16
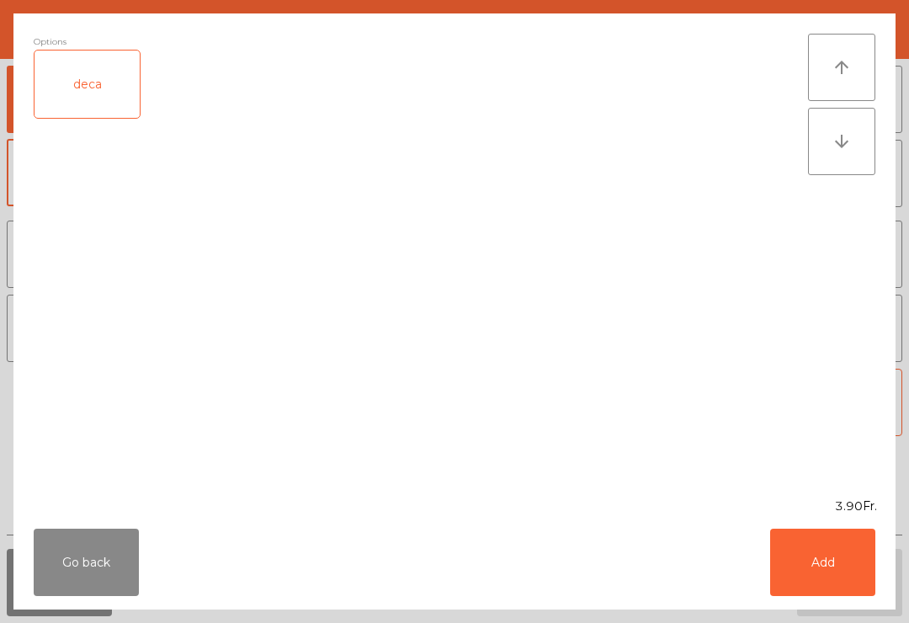
click at [815, 557] on button "Add" at bounding box center [822, 561] width 105 height 67
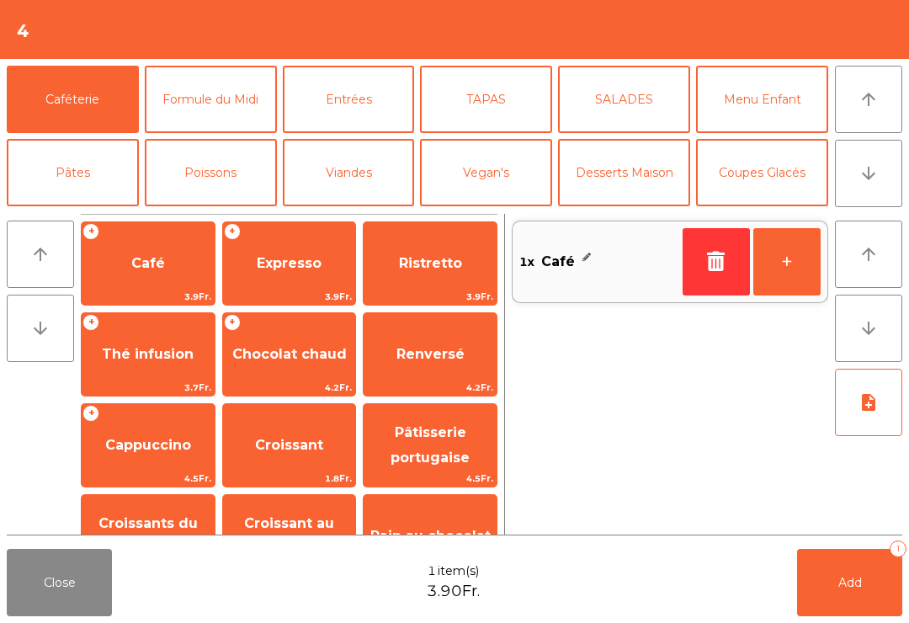
click at [814, 556] on button "Add 1" at bounding box center [849, 582] width 105 height 67
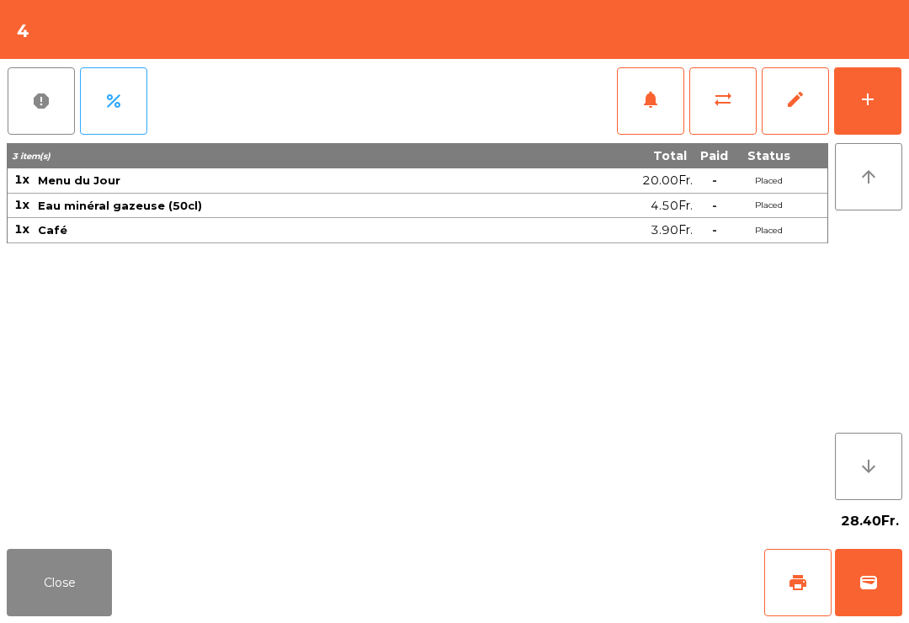
click at [29, 615] on button "Close" at bounding box center [59, 582] width 105 height 67
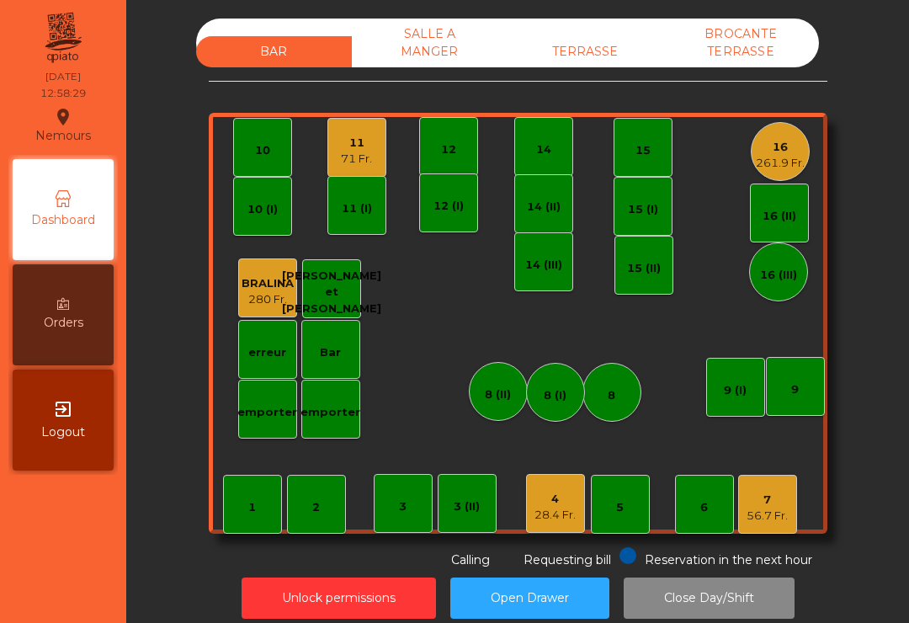
click at [571, 526] on div "4 28.4 Fr." at bounding box center [555, 503] width 59 height 59
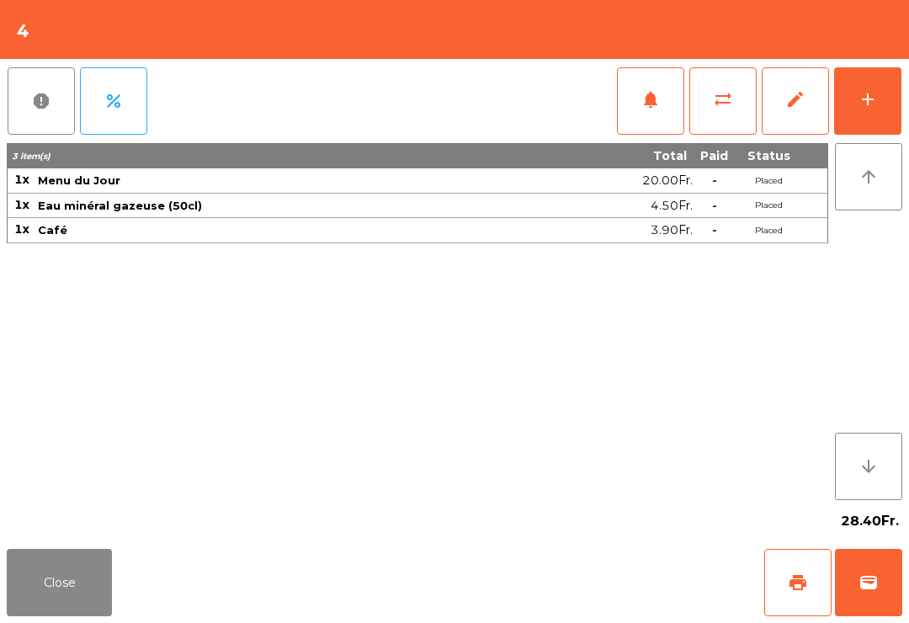
click at [797, 605] on button "print" at bounding box center [797, 582] width 67 height 67
click at [61, 604] on button "Close" at bounding box center [59, 582] width 105 height 67
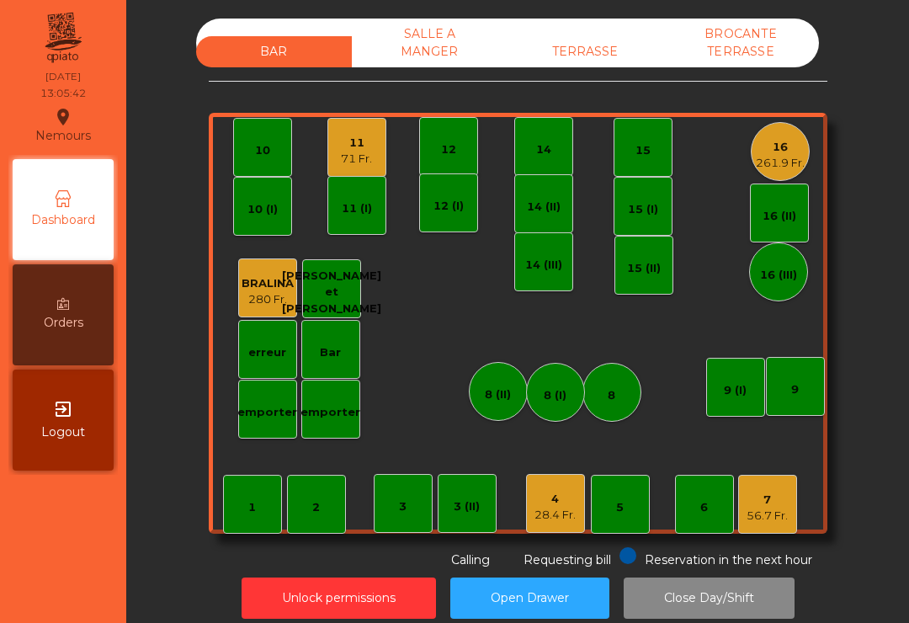
click at [774, 513] on div "56.7 Fr." at bounding box center [766, 515] width 41 height 17
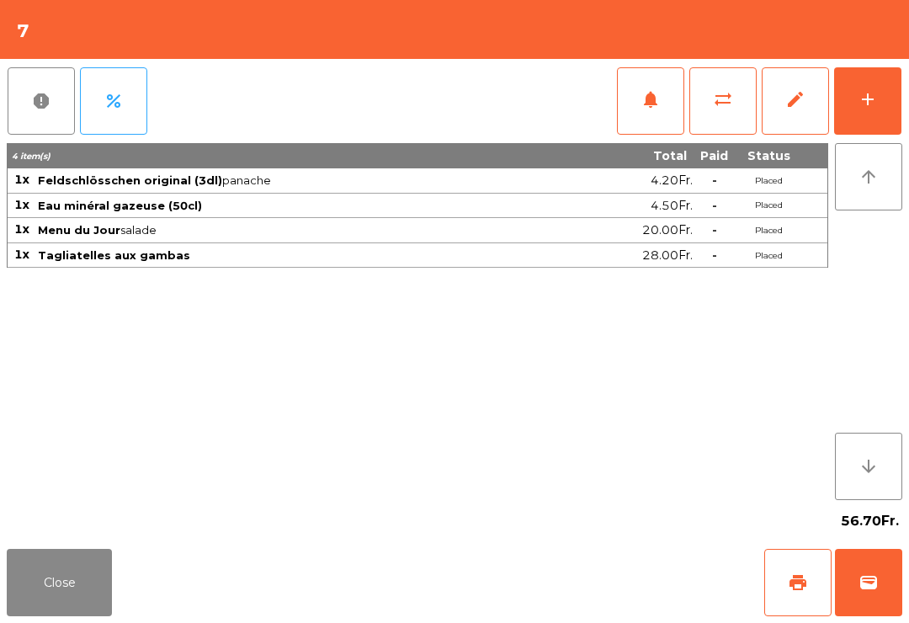
click at [884, 107] on button "add" at bounding box center [867, 100] width 67 height 67
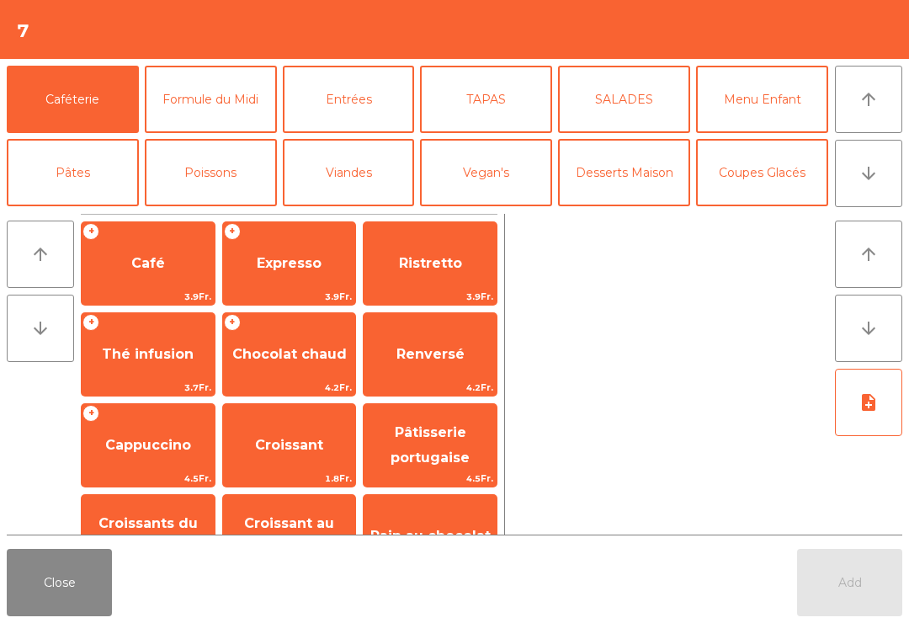
click at [305, 256] on span "Expresso" at bounding box center [289, 263] width 65 height 16
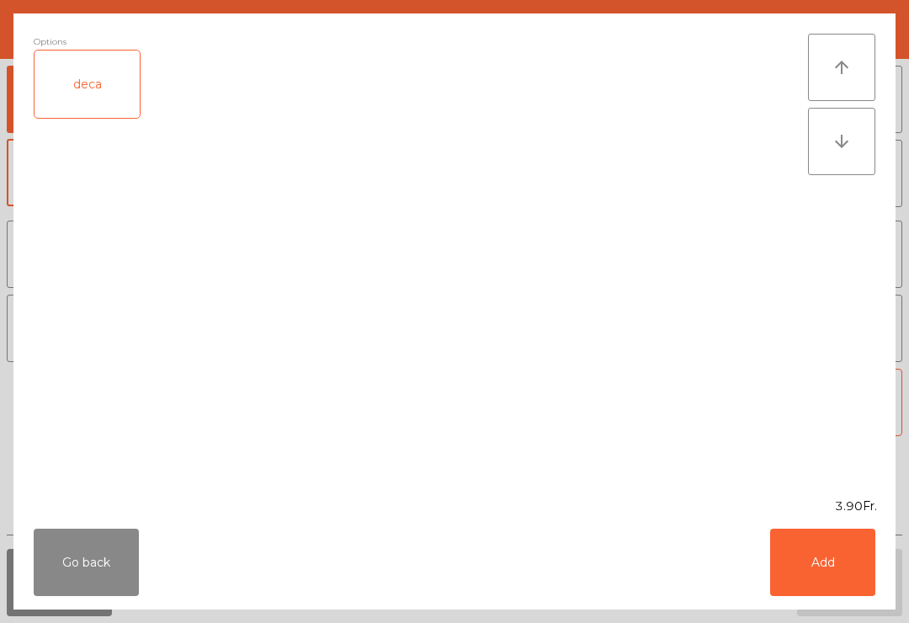
click at [859, 579] on button "Add" at bounding box center [822, 561] width 105 height 67
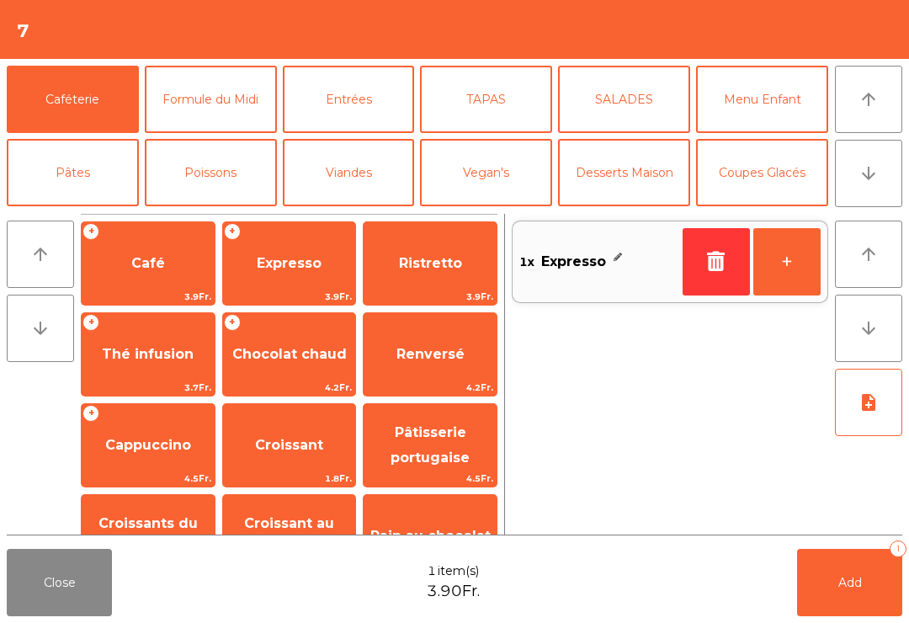
click at [858, 579] on span "Add" at bounding box center [850, 582] width 24 height 15
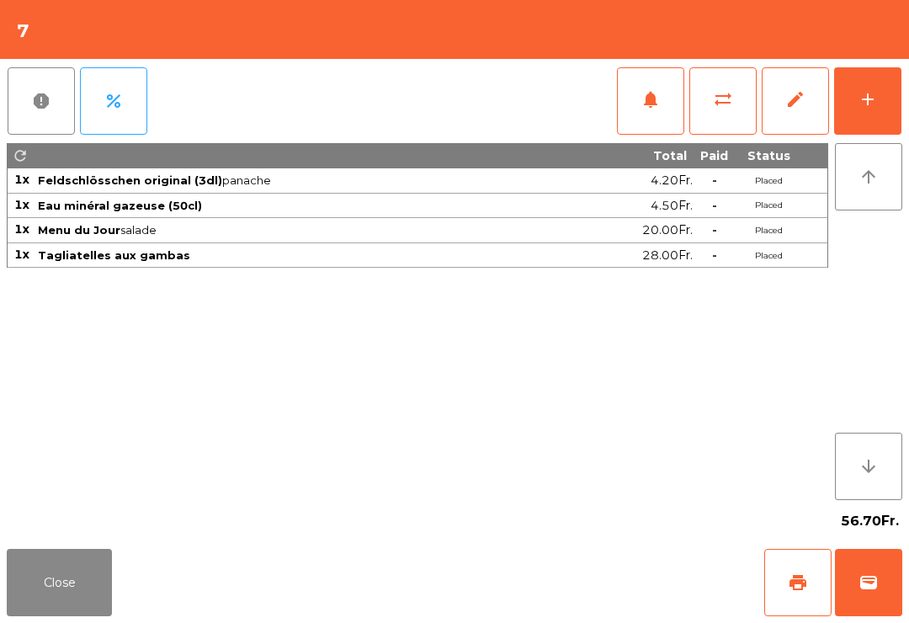
click at [73, 615] on button "Close" at bounding box center [59, 582] width 105 height 67
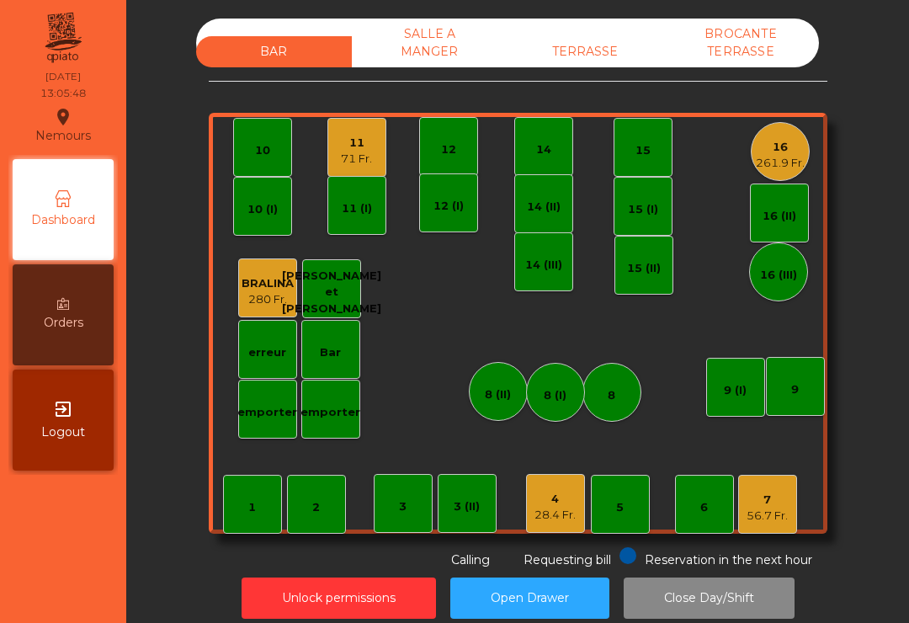
click at [356, 138] on div "11" at bounding box center [356, 143] width 31 height 17
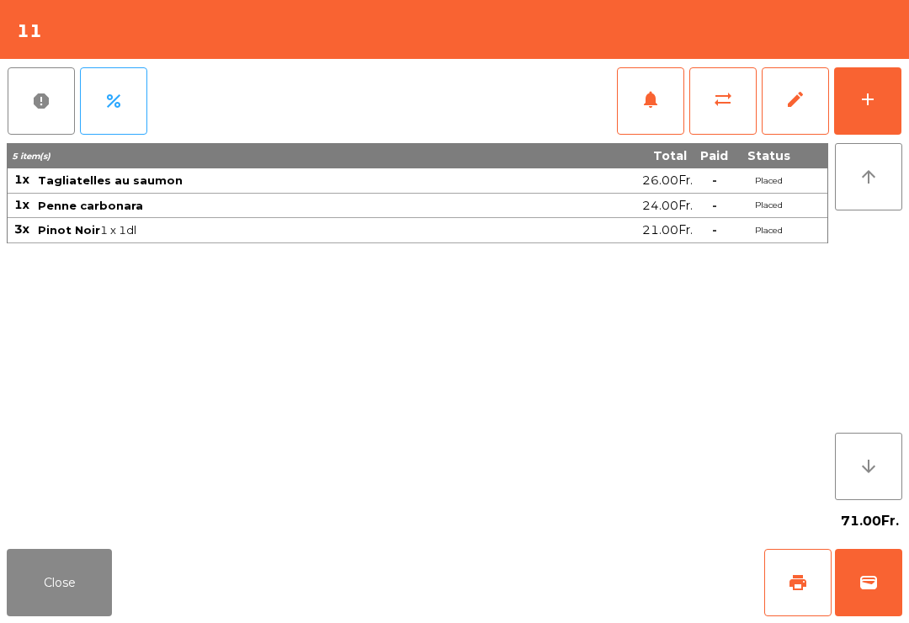
click at [866, 97] on div "add" at bounding box center [867, 99] width 20 height 20
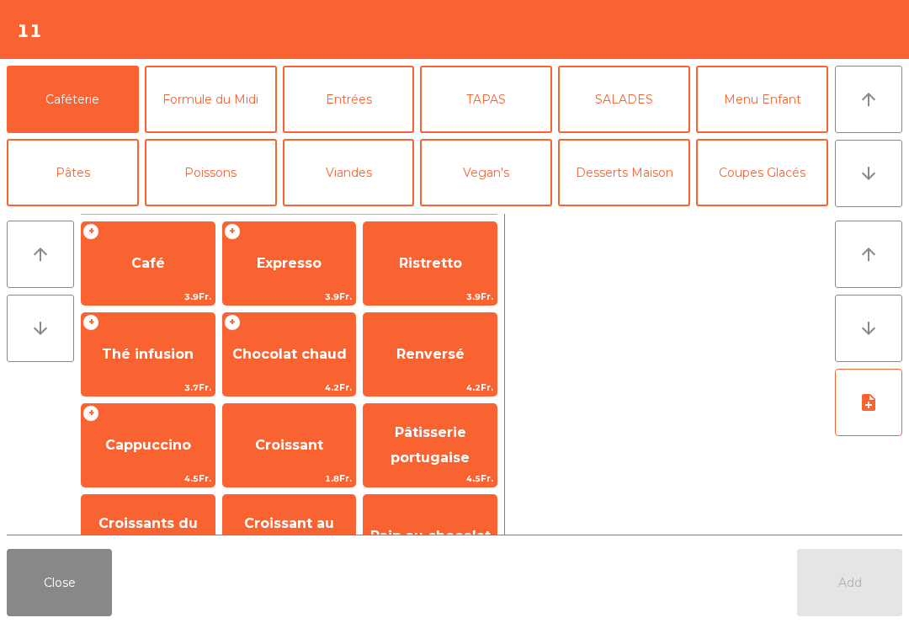
scroll to position [28, 0]
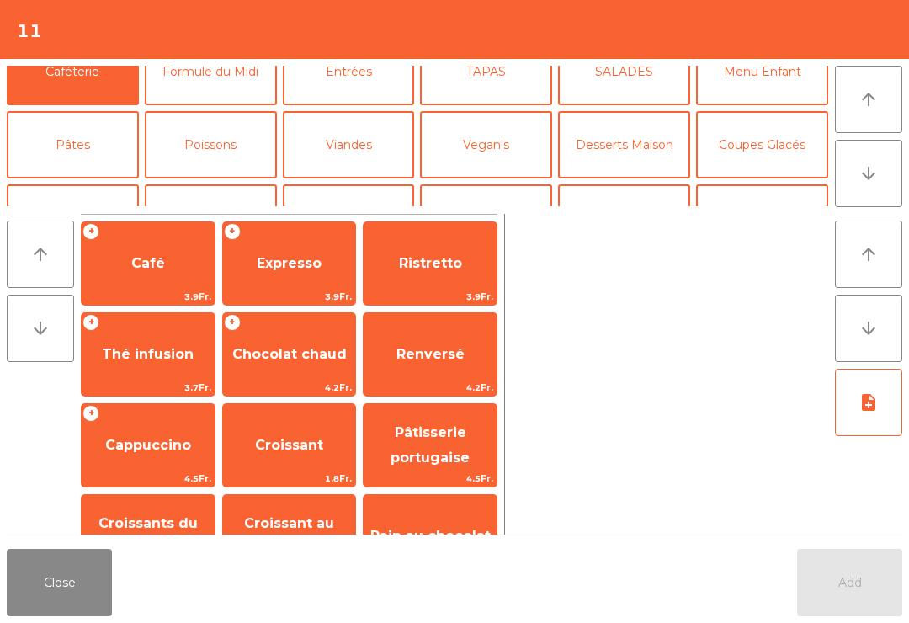
click at [485, 184] on button "[PERSON_NAME]" at bounding box center [486, 217] width 132 height 67
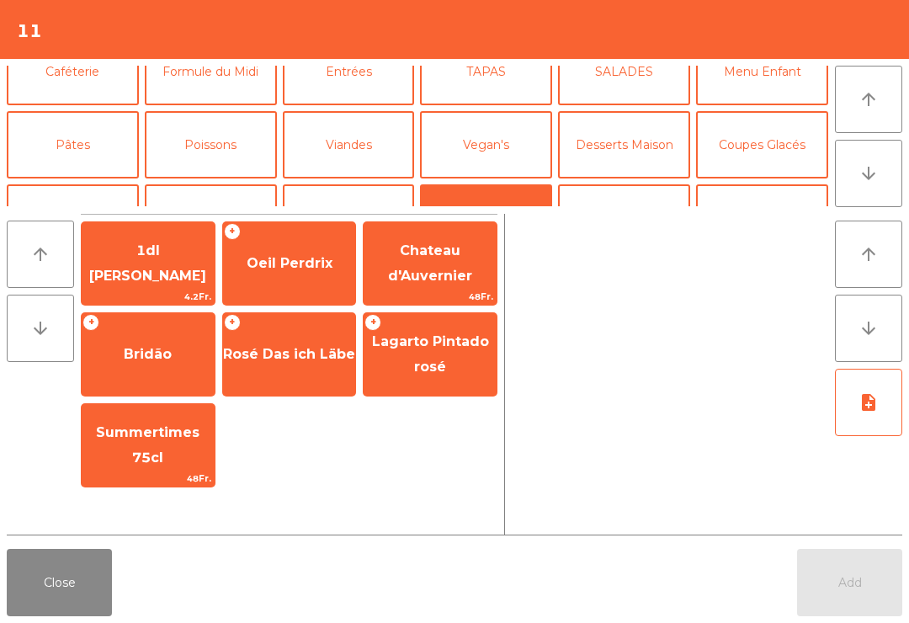
click at [637, 184] on button "Vin Rouge" at bounding box center [624, 217] width 132 height 67
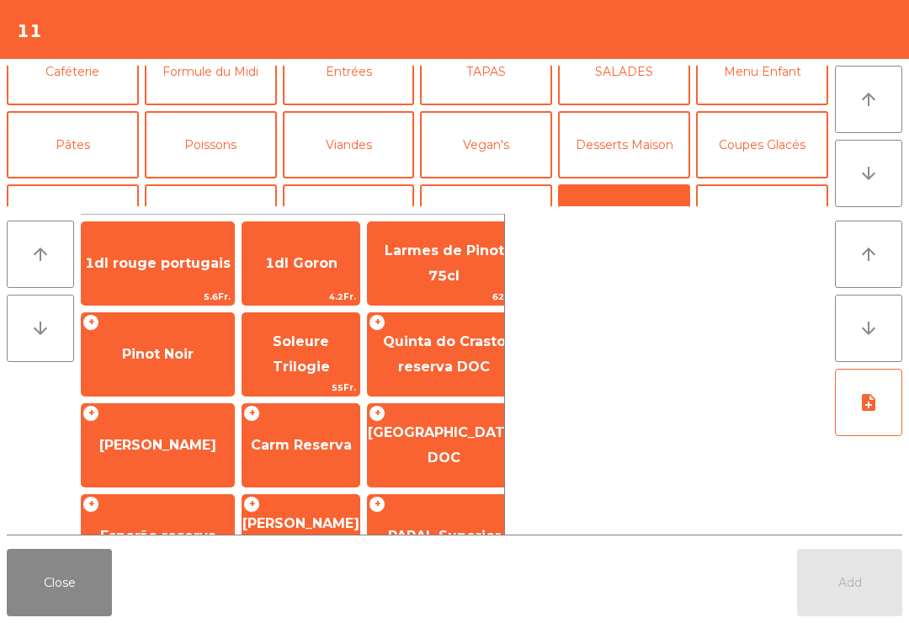
click at [180, 362] on span "Pinot Noir" at bounding box center [158, 354] width 72 height 16
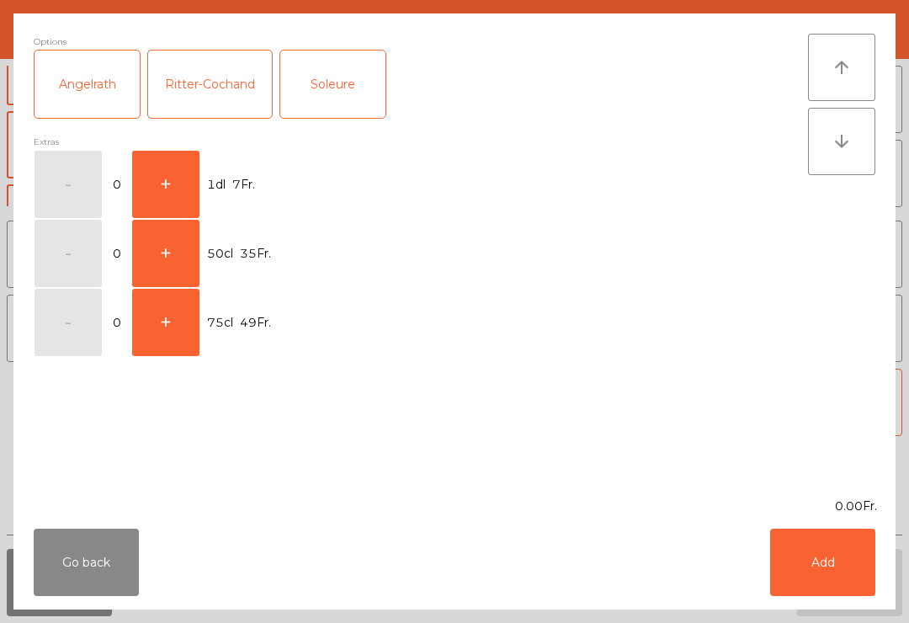
click at [167, 180] on button "+" at bounding box center [165, 184] width 67 height 67
click at [851, 566] on button "Add" at bounding box center [822, 561] width 105 height 67
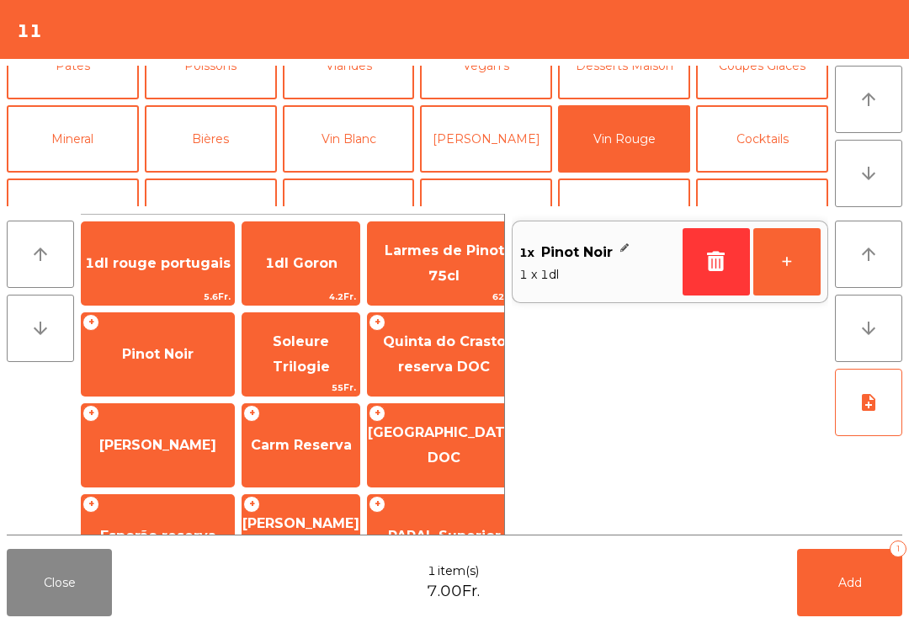
click at [782, 294] on button "+" at bounding box center [786, 261] width 67 height 67
click at [809, 610] on button "Add 2" at bounding box center [849, 582] width 105 height 67
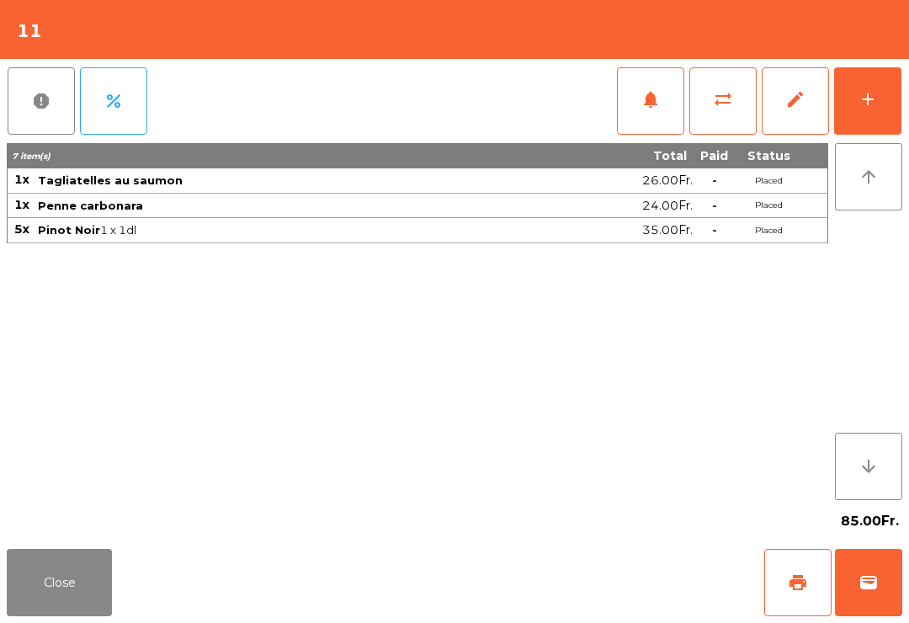
click at [54, 590] on button "Close" at bounding box center [59, 582] width 105 height 67
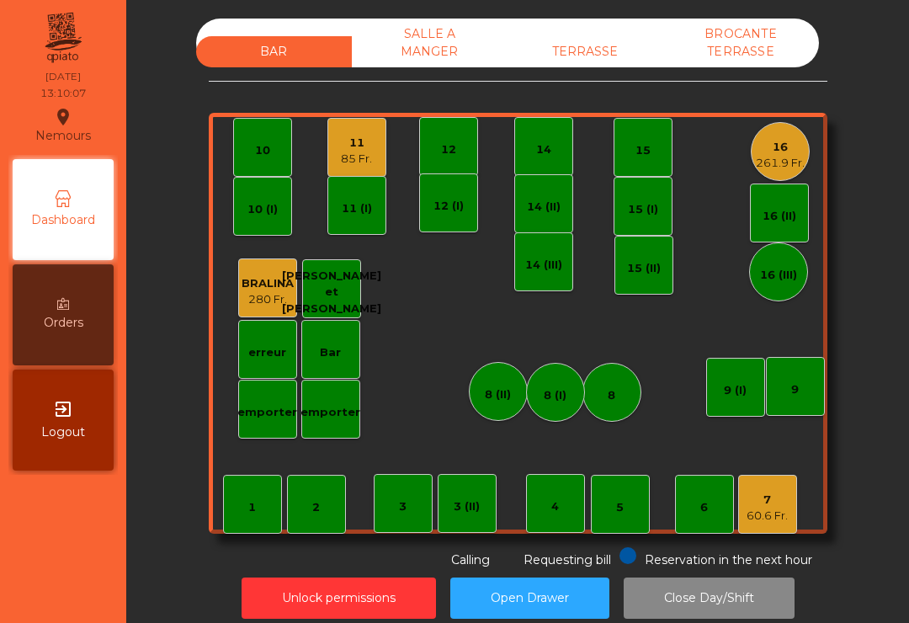
click at [768, 521] on div "60.6 Fr." at bounding box center [766, 515] width 41 height 17
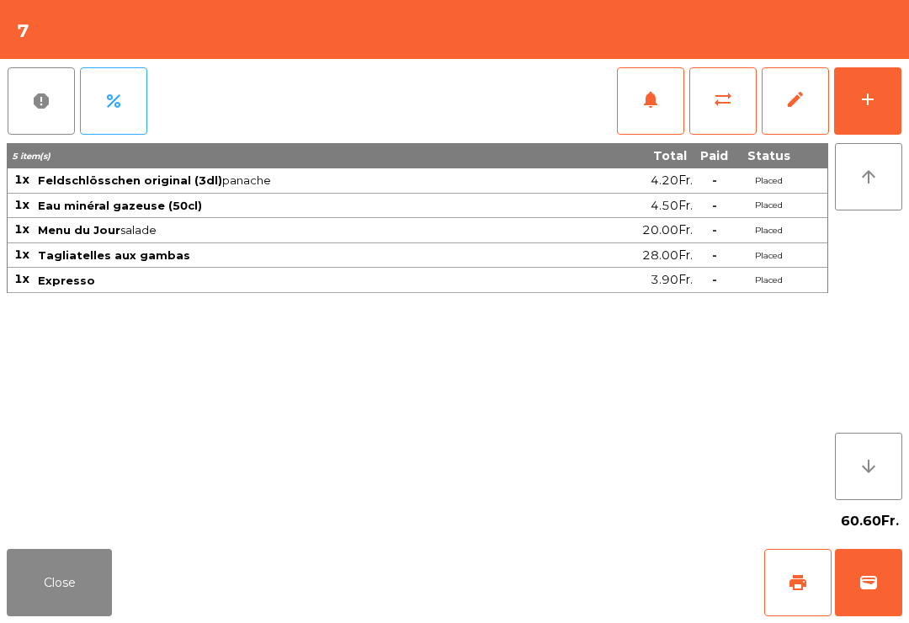
click at [790, 592] on button "print" at bounding box center [797, 582] width 67 height 67
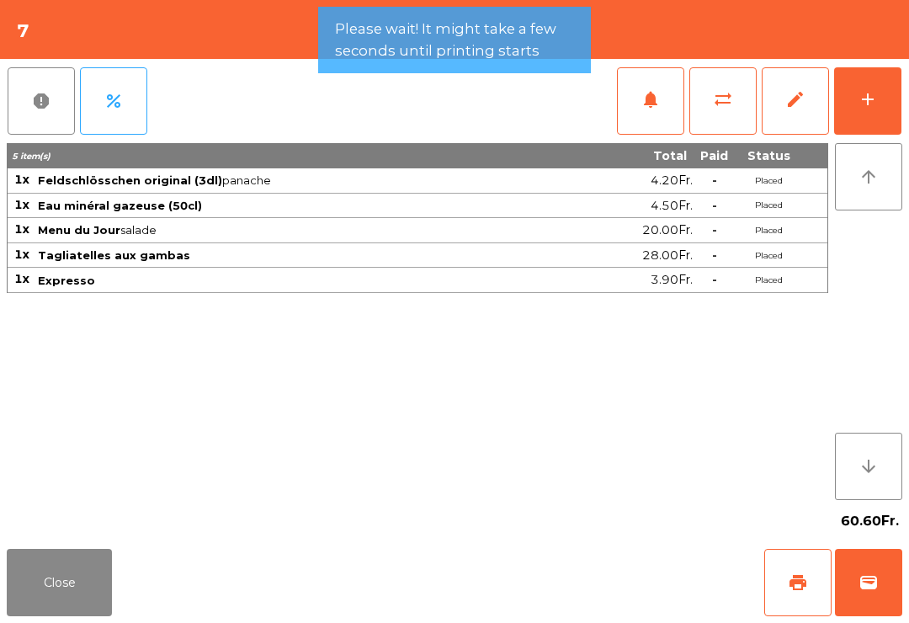
click at [851, 572] on button "wallet" at bounding box center [868, 582] width 67 height 67
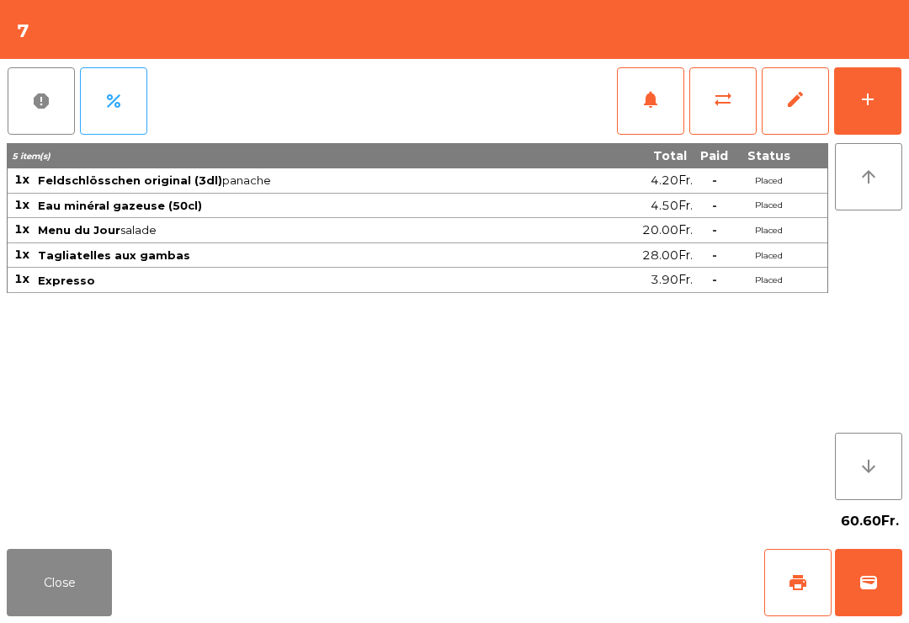
click at [575, 585] on div "Close print wallet" at bounding box center [454, 582] width 909 height 81
click at [558, 575] on div "Close print wallet" at bounding box center [454, 582] width 909 height 81
click at [557, 575] on div "Close print wallet" at bounding box center [454, 582] width 909 height 81
click at [549, 592] on div "Close print wallet" at bounding box center [454, 582] width 909 height 81
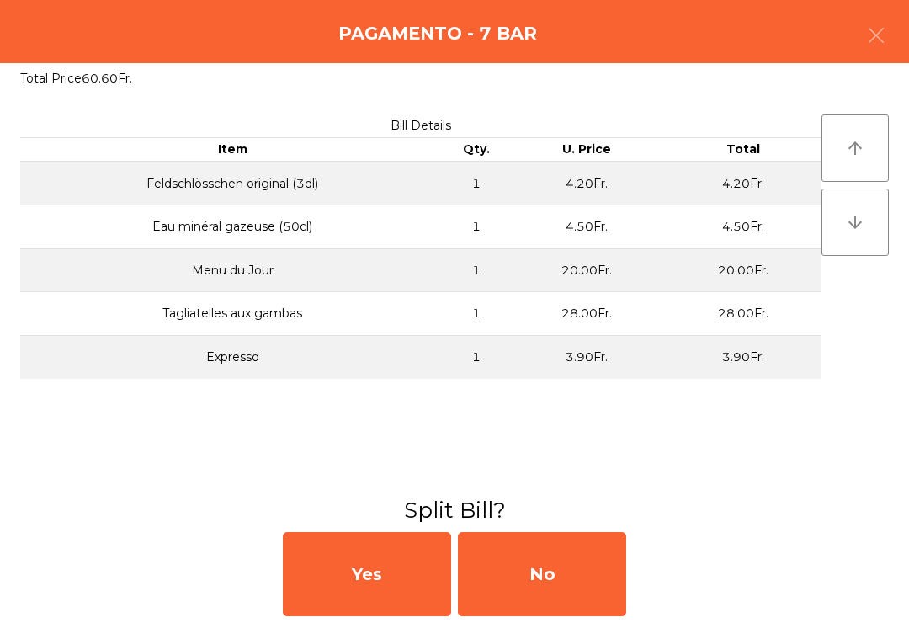
click at [558, 594] on div "No" at bounding box center [542, 574] width 168 height 84
click at [575, 594] on div "MB" at bounding box center [542, 574] width 168 height 84
click at [579, 607] on div "No" at bounding box center [542, 574] width 168 height 84
click at [595, 584] on div "No" at bounding box center [542, 574] width 168 height 84
click at [606, 585] on div "No" at bounding box center [542, 574] width 168 height 84
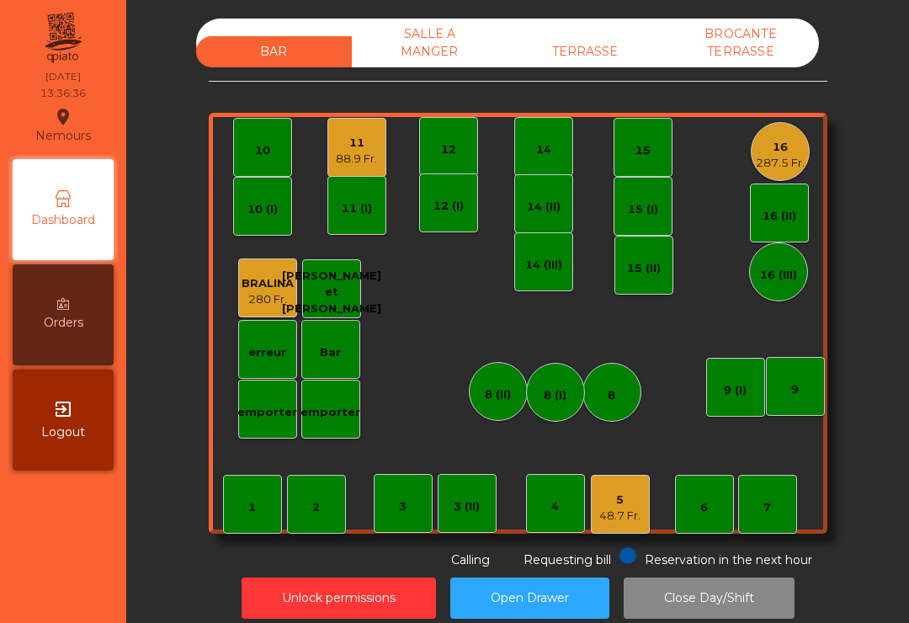
click at [364, 183] on div "11 (I)" at bounding box center [356, 205] width 59 height 59
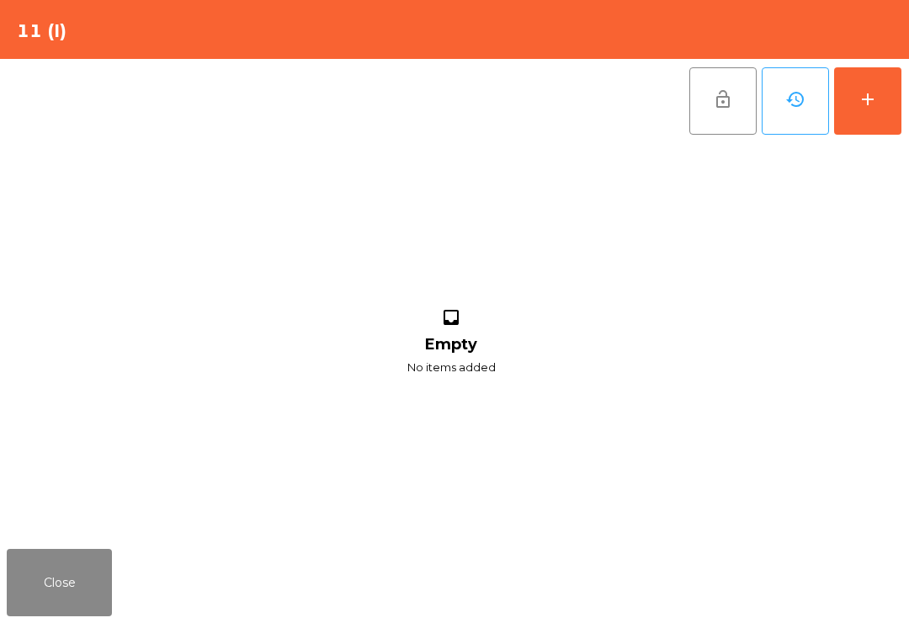
click at [782, 114] on button "history" at bounding box center [794, 100] width 67 height 67
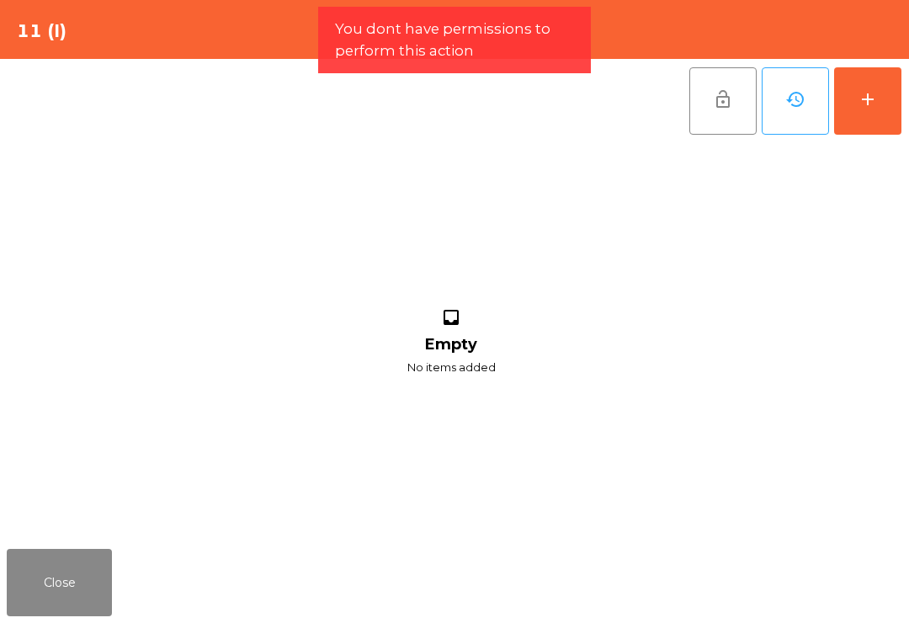
click at [95, 588] on button "Close" at bounding box center [59, 582] width 105 height 67
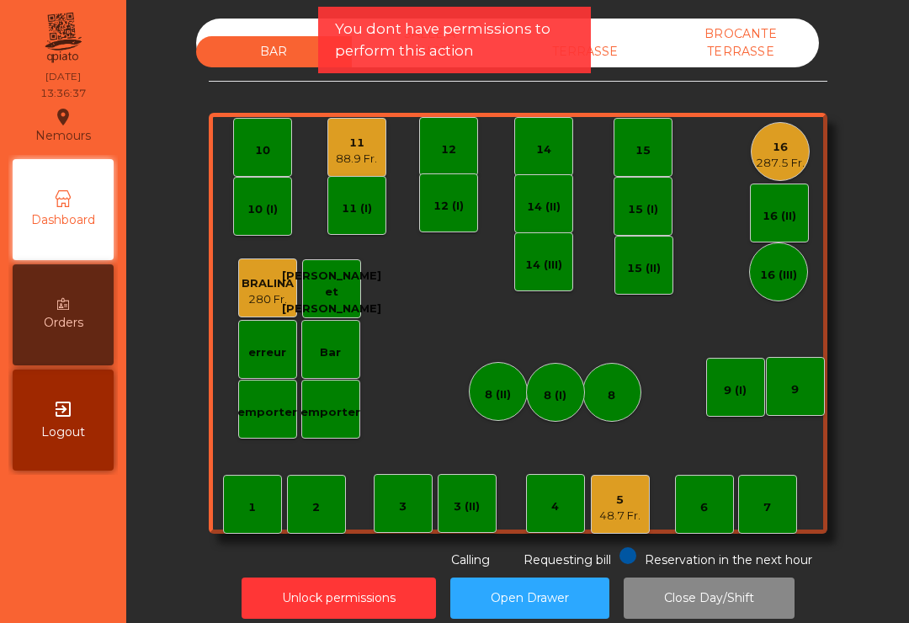
click at [372, 136] on div "11" at bounding box center [356, 143] width 41 height 17
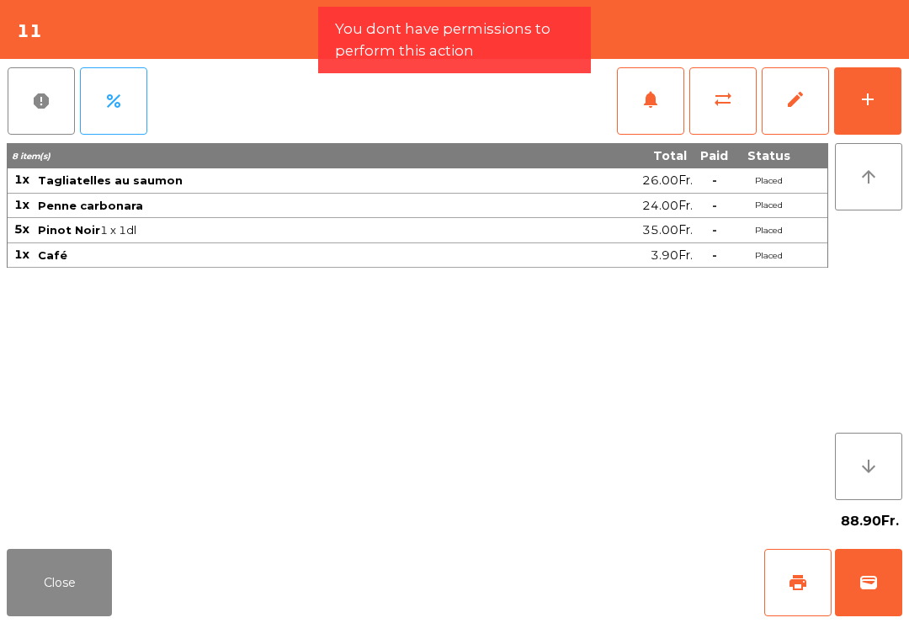
click at [750, 100] on button "sync_alt" at bounding box center [722, 100] width 67 height 67
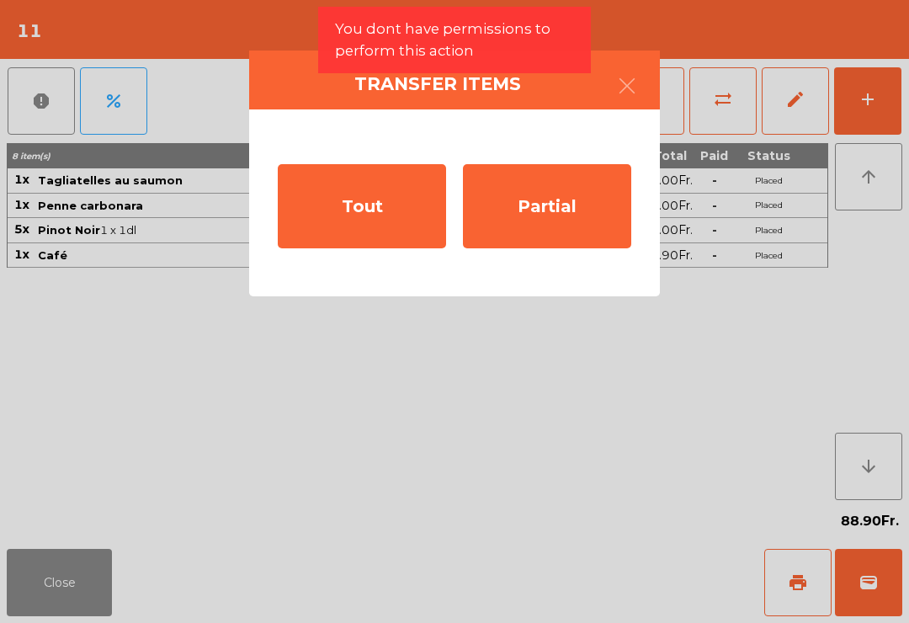
click at [344, 204] on div "Tout" at bounding box center [362, 206] width 168 height 84
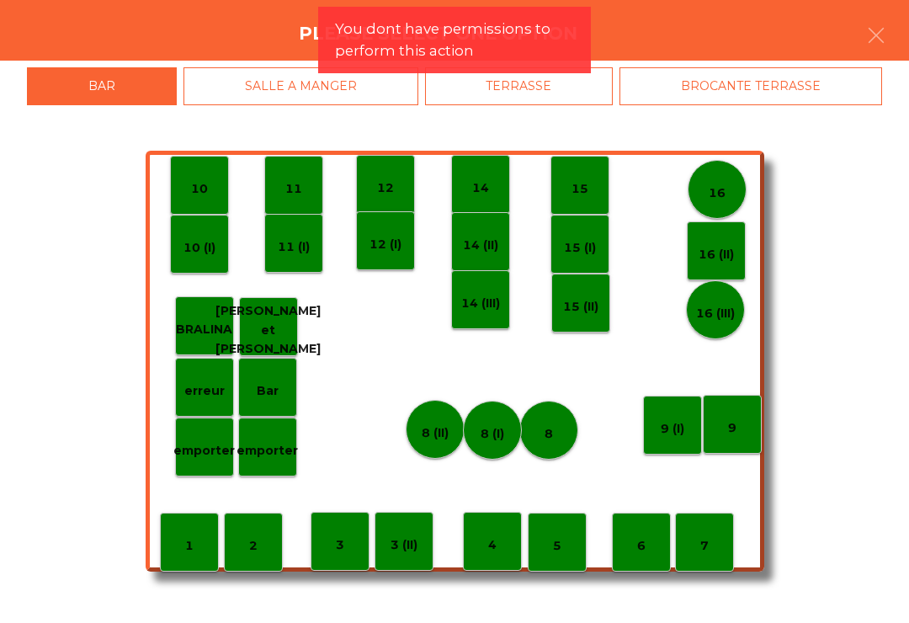
click at [749, 93] on div "BROCANTE TERRASSE" at bounding box center [750, 86] width 263 height 38
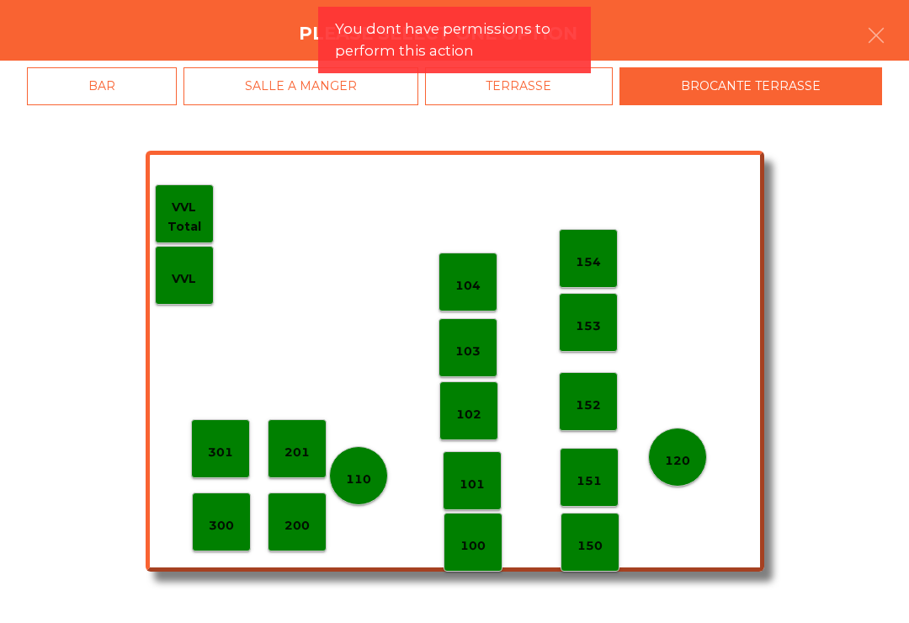
click at [459, 431] on div "102" at bounding box center [468, 410] width 59 height 59
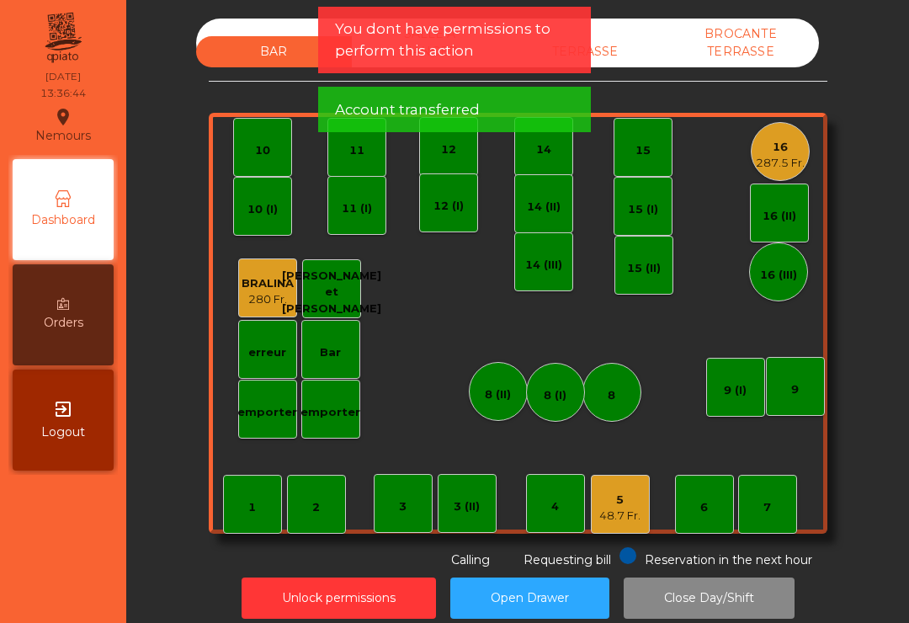
click at [762, 62] on div "BROCANTE TERRASSE" at bounding box center [741, 43] width 156 height 49
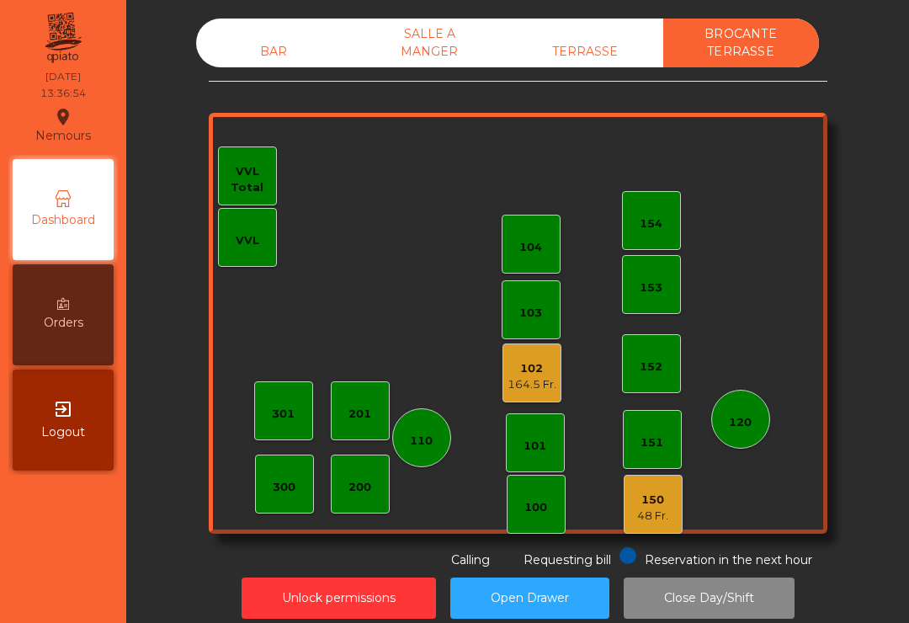
click at [662, 517] on div "48 Fr." at bounding box center [652, 515] width 31 height 17
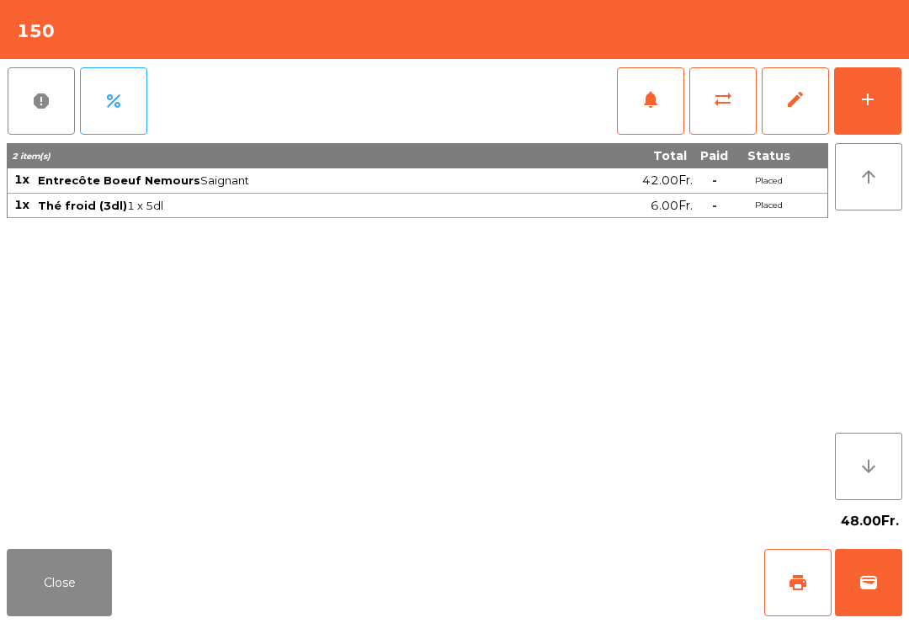
click at [61, 578] on button "Close" at bounding box center [59, 582] width 105 height 67
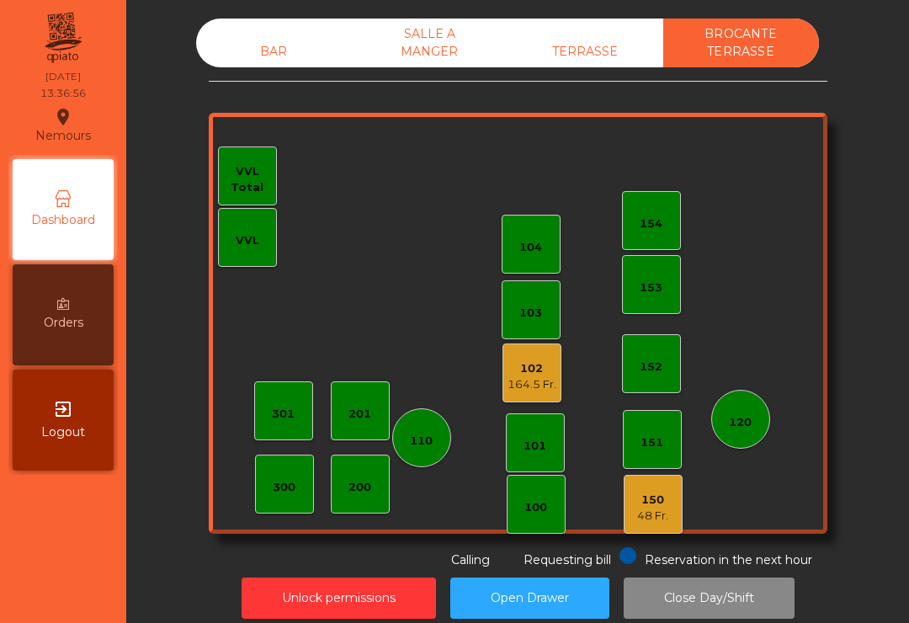
click at [529, 384] on div "164.5 Fr." at bounding box center [531, 384] width 49 height 17
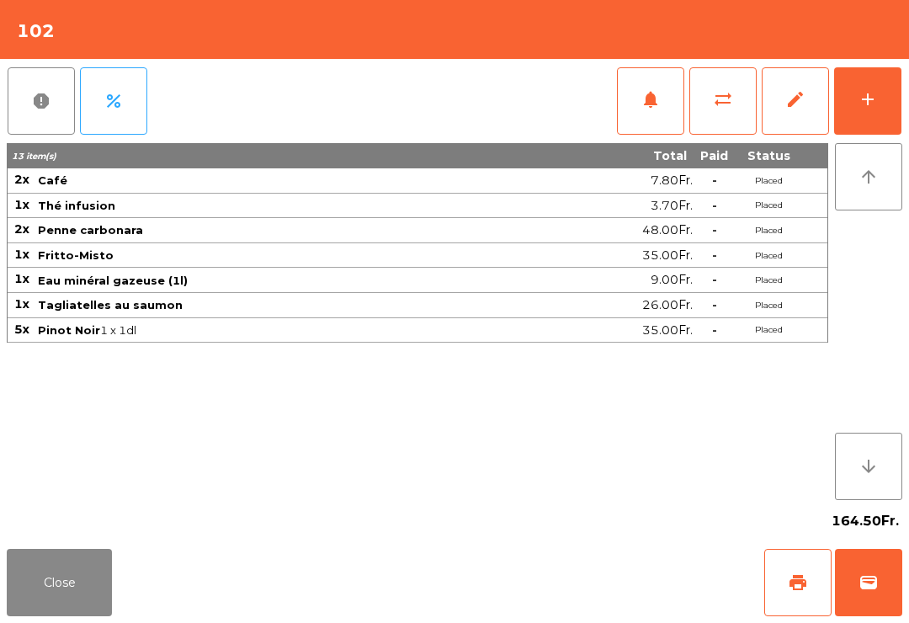
click at [63, 615] on button "Close" at bounding box center [59, 582] width 105 height 67
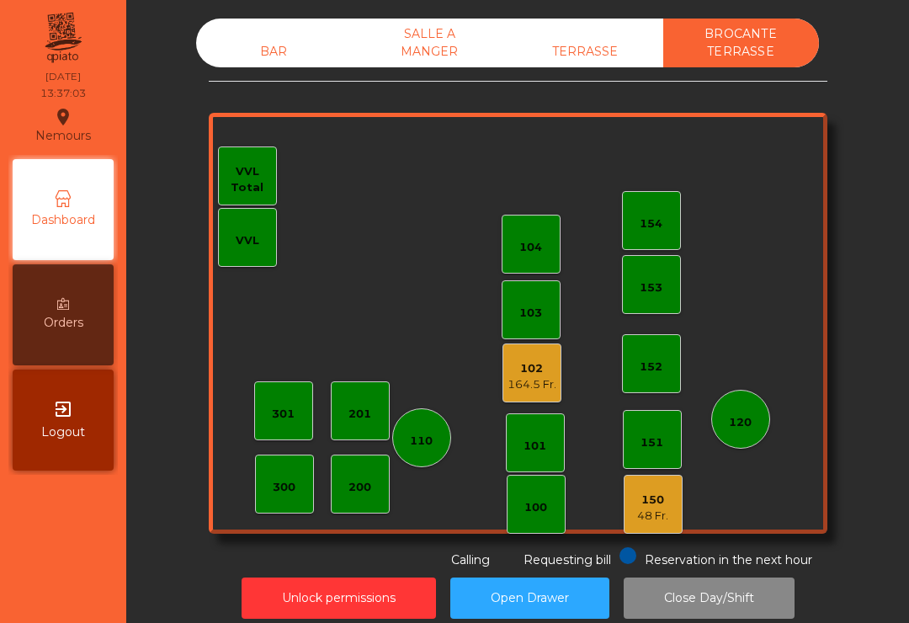
click at [293, 61] on div "BAR" at bounding box center [274, 51] width 156 height 31
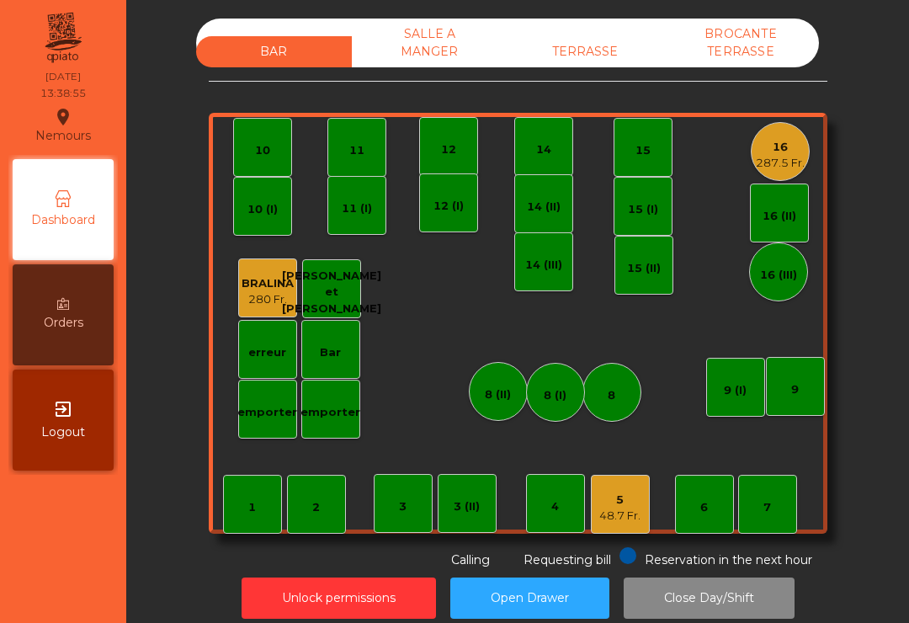
click at [796, 151] on div "16" at bounding box center [780, 147] width 49 height 17
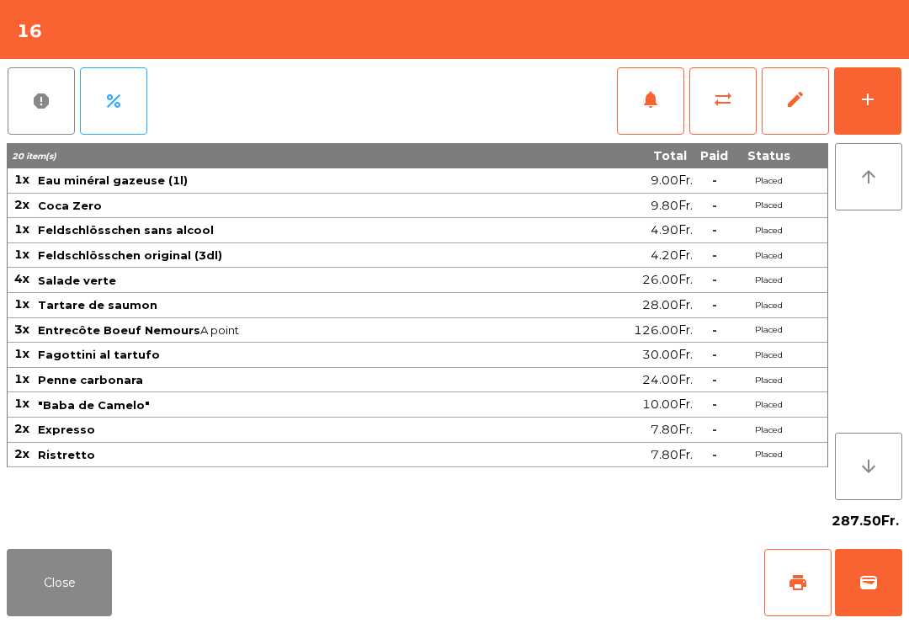
click at [797, 580] on span "print" at bounding box center [798, 582] width 20 height 20
